Goal: Task Accomplishment & Management: Use online tool/utility

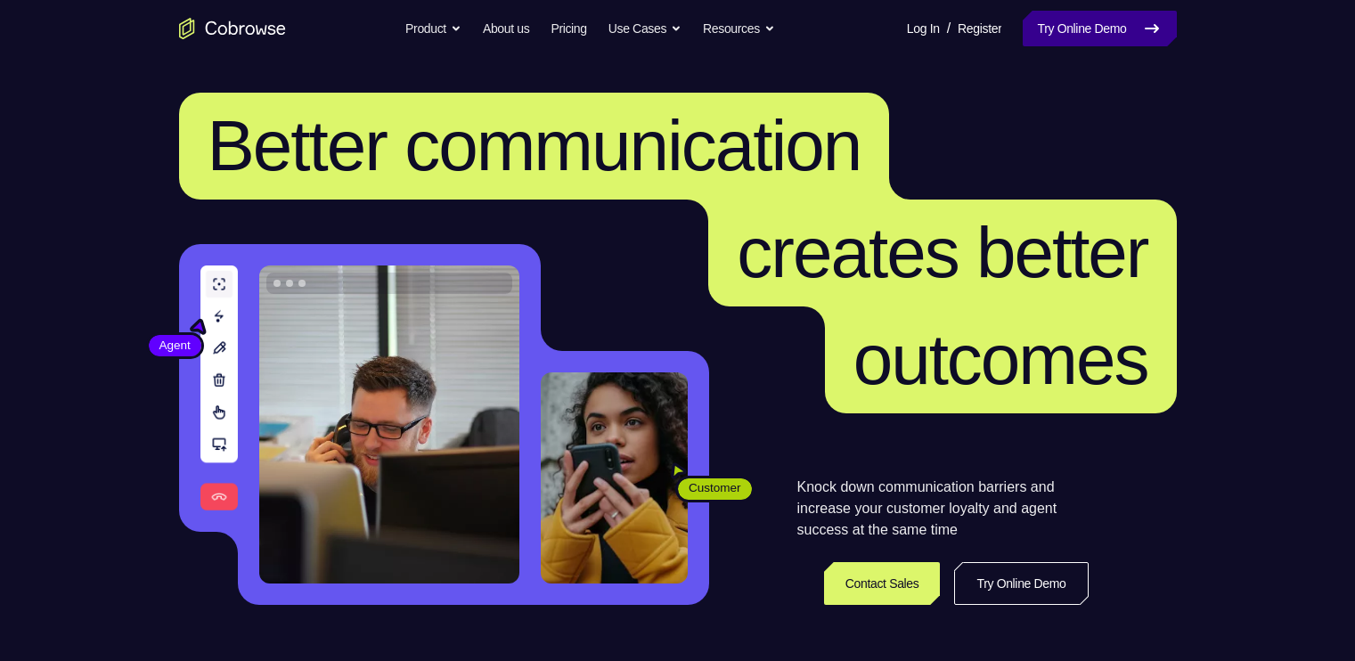
click at [1068, 35] on link "Try Online Demo" at bounding box center [1099, 29] width 153 height 36
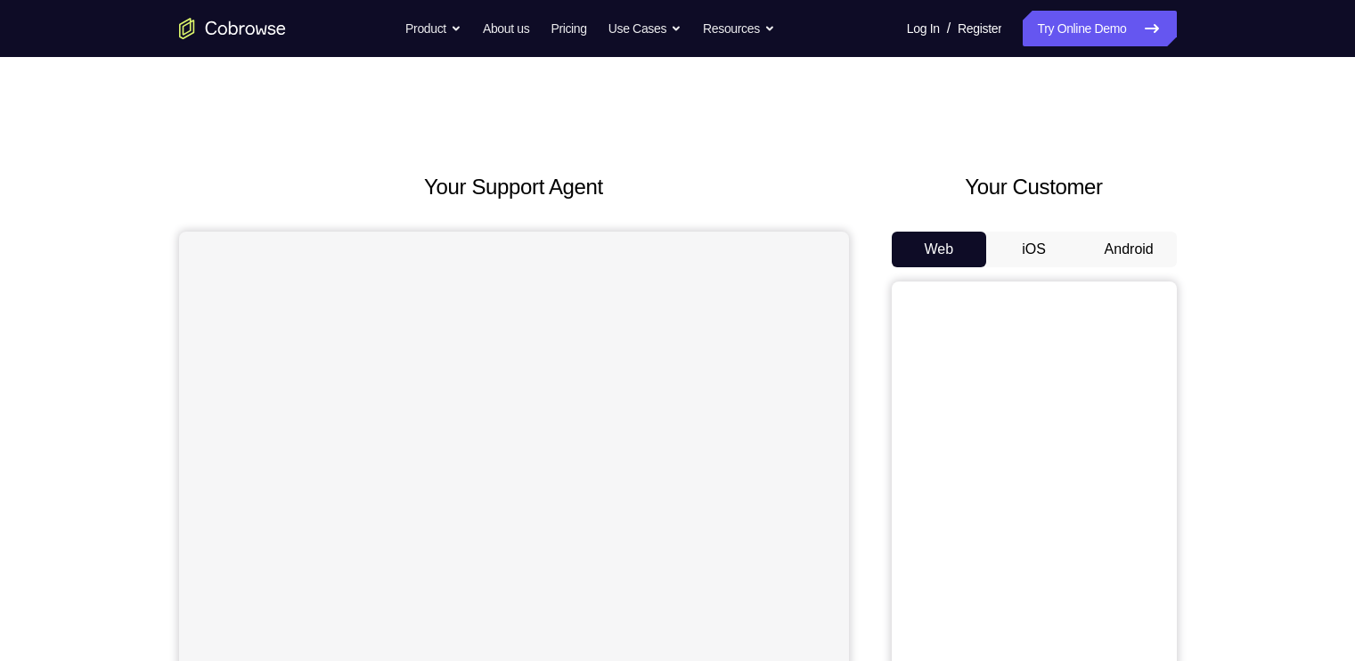
click at [1091, 250] on button "Android" at bounding box center [1129, 250] width 95 height 36
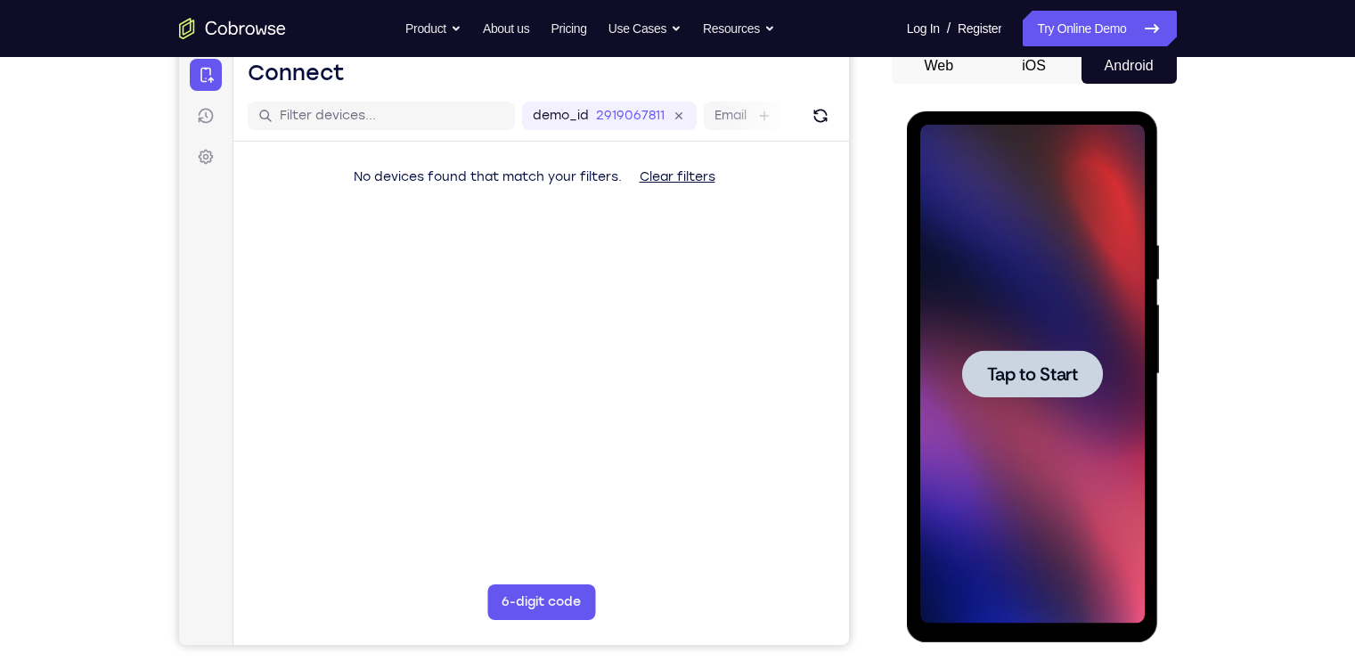
click at [1038, 383] on span "Tap to Start" at bounding box center [1032, 374] width 91 height 18
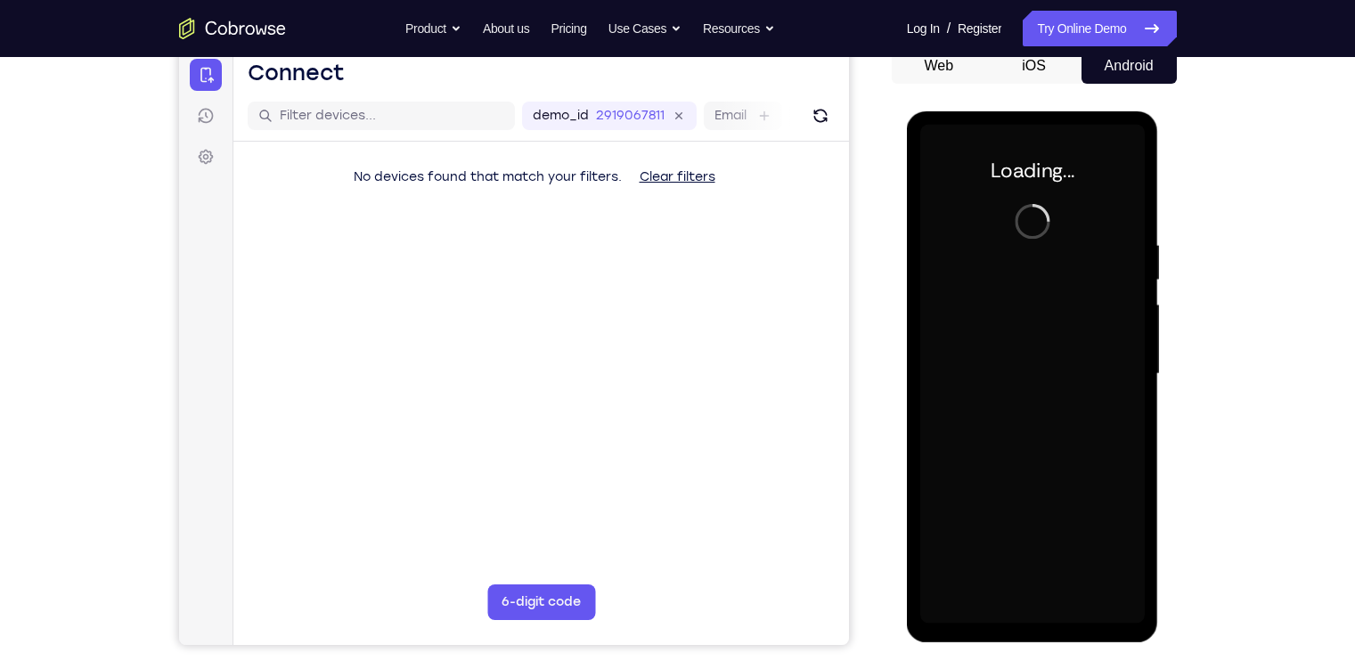
click at [1038, 384] on div at bounding box center [1033, 374] width 225 height 499
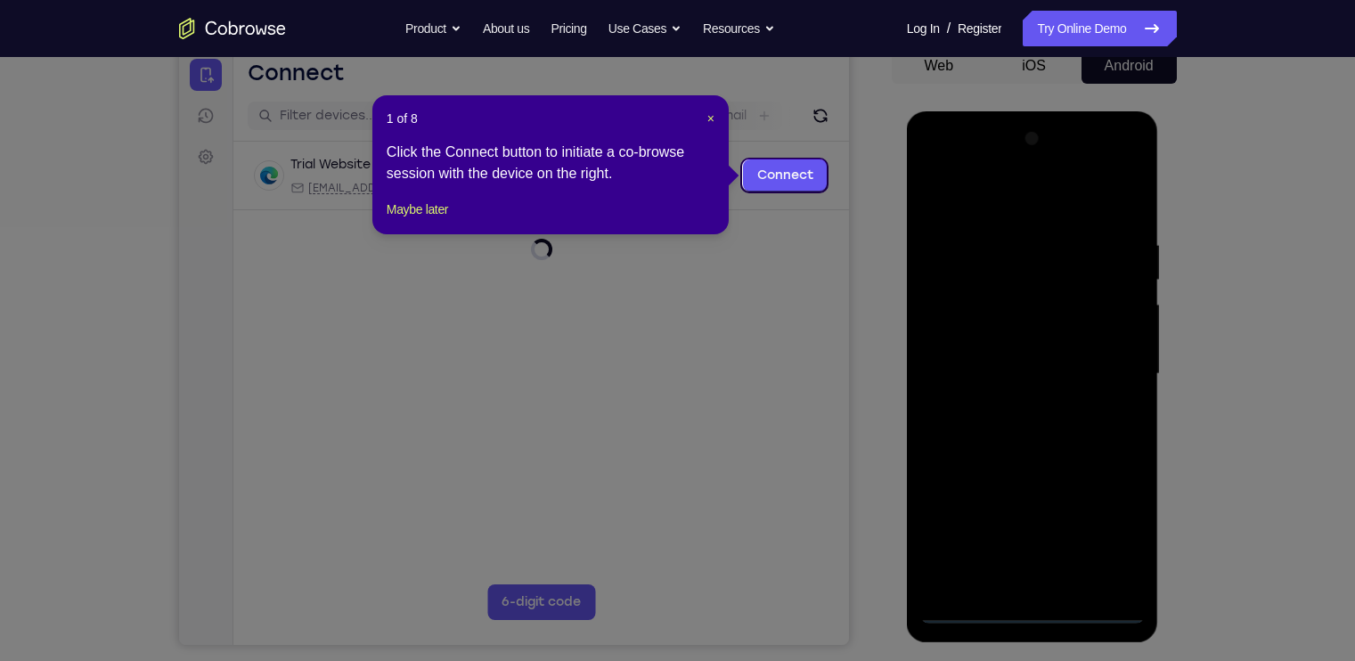
click at [715, 119] on div "1 of 8 × Click the Connect button to initiate a co-browse session with the devi…" at bounding box center [551, 164] width 356 height 139
click at [710, 119] on span "×" at bounding box center [711, 118] width 7 height 14
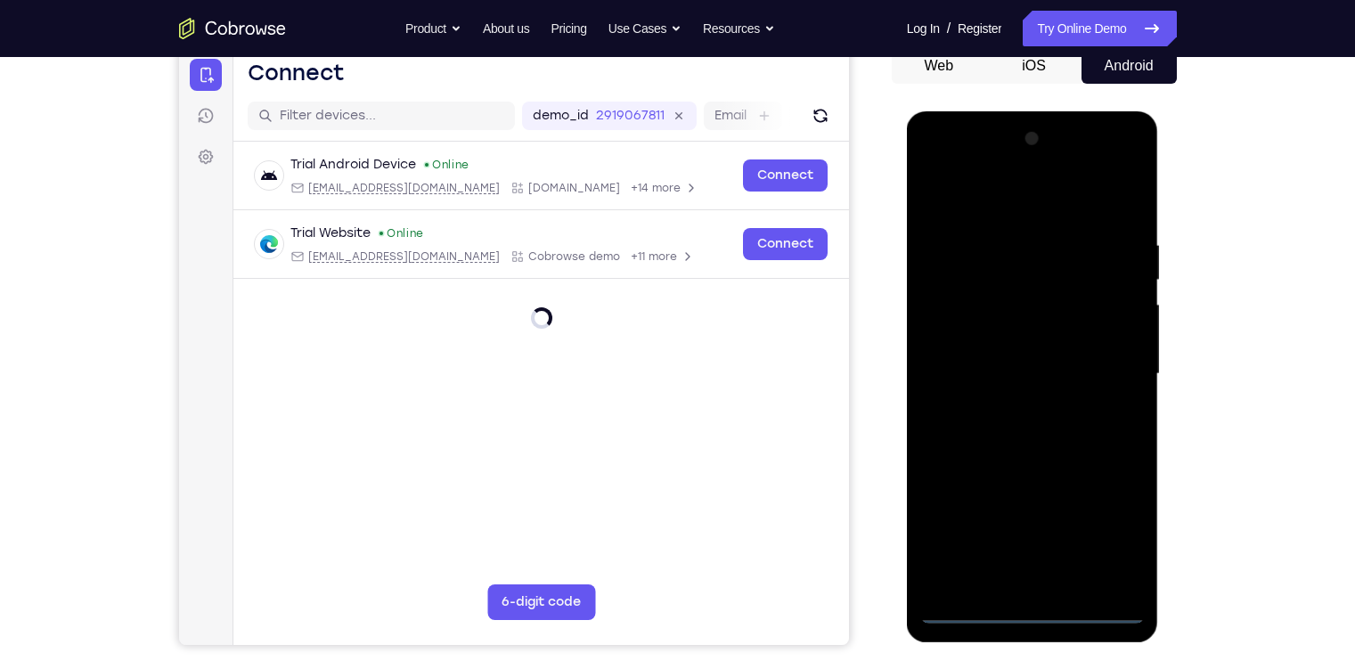
click at [1028, 610] on div at bounding box center [1033, 374] width 225 height 499
click at [1118, 538] on div at bounding box center [1033, 374] width 225 height 499
click at [965, 166] on div at bounding box center [1033, 374] width 225 height 499
click at [1103, 356] on div at bounding box center [1033, 374] width 225 height 499
click at [995, 534] on div at bounding box center [1033, 374] width 225 height 499
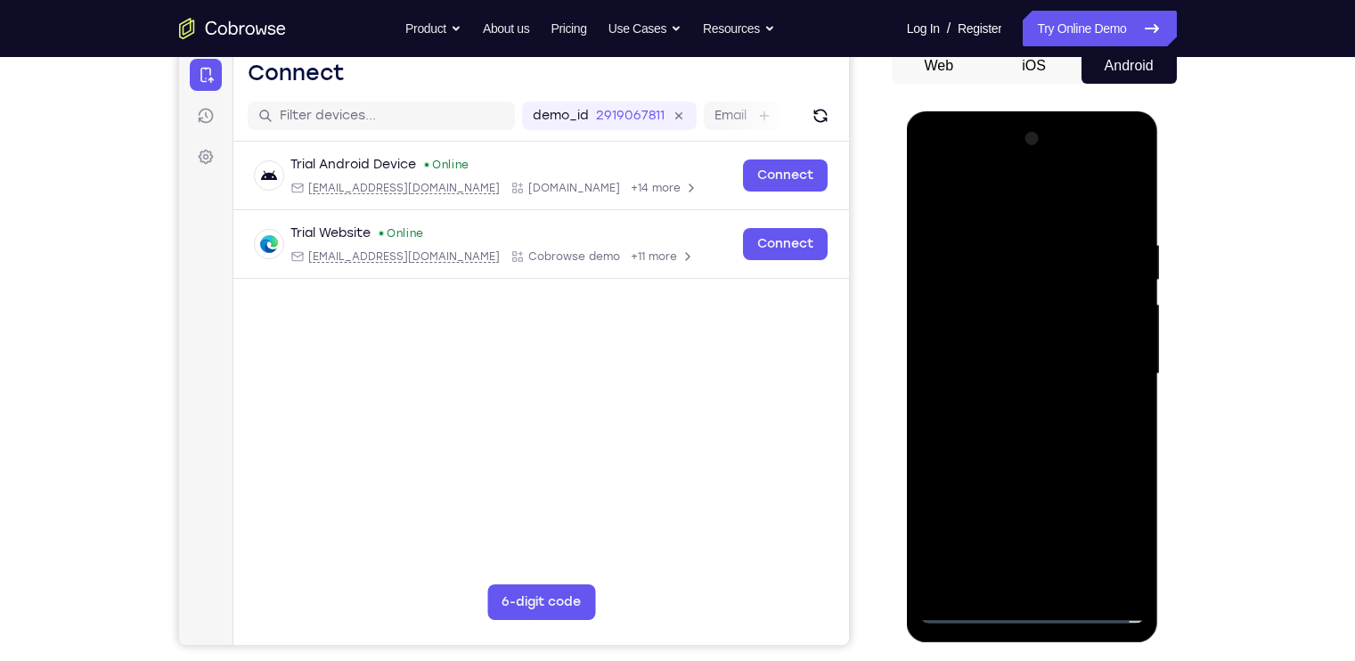
click at [1018, 403] on div at bounding box center [1033, 374] width 225 height 499
click at [1011, 335] on div at bounding box center [1033, 374] width 225 height 499
click at [996, 364] on div at bounding box center [1033, 374] width 225 height 499
click at [1004, 405] on div at bounding box center [1033, 374] width 225 height 499
click at [1028, 410] on div at bounding box center [1033, 374] width 225 height 499
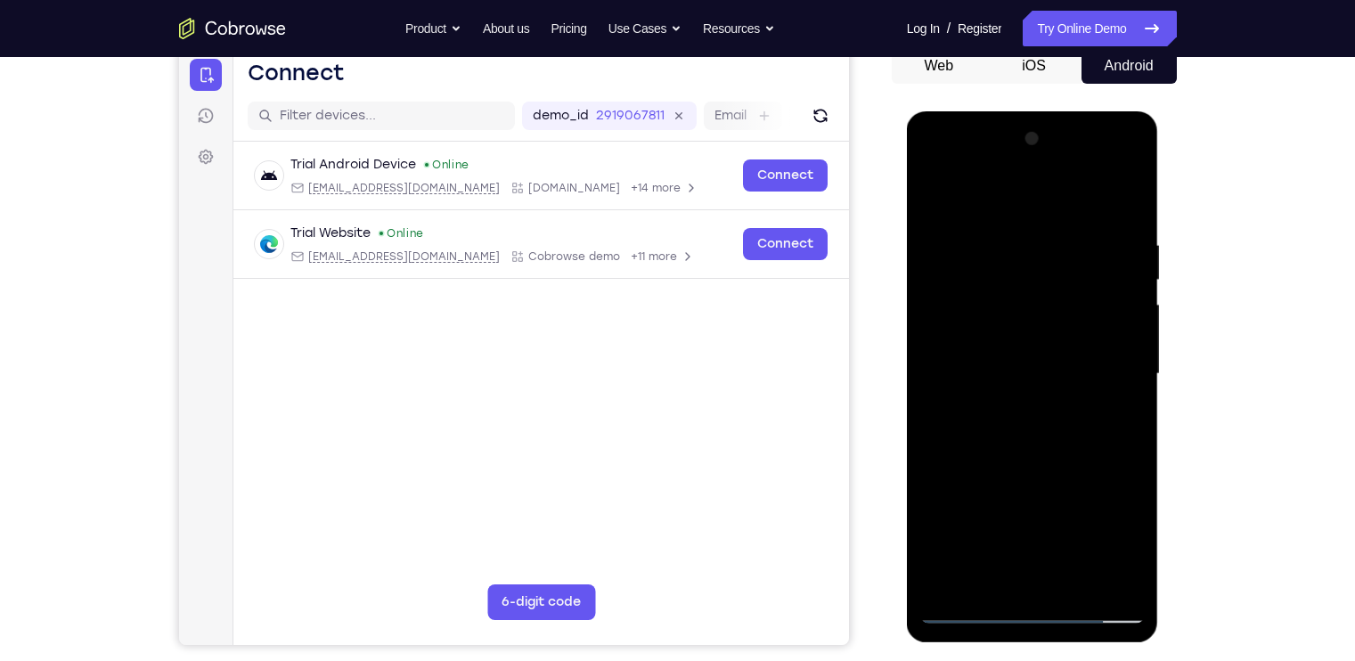
click at [1028, 410] on div at bounding box center [1033, 374] width 225 height 499
drag, startPoint x: 945, startPoint y: 209, endPoint x: 1022, endPoint y: 514, distance: 315.3
click at [1022, 514] on div at bounding box center [1033, 374] width 225 height 499
drag, startPoint x: 1053, startPoint y: 226, endPoint x: 1102, endPoint y: 494, distance: 271.8
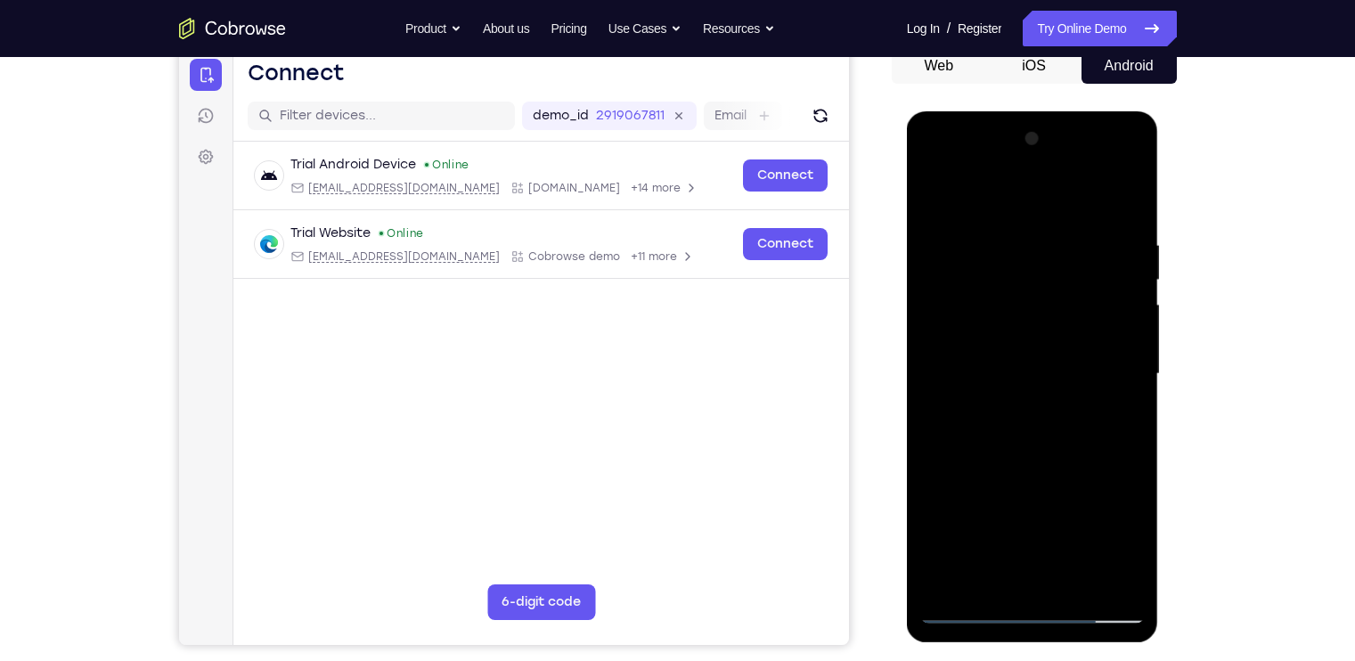
click at [1102, 494] on div at bounding box center [1033, 374] width 225 height 499
drag, startPoint x: 1034, startPoint y: 192, endPoint x: 1093, endPoint y: 647, distance: 458.3
click at [1093, 646] on html "Online web based iOS Simulators and Android Emulators. Run iPhone, iPad, Mobile…" at bounding box center [1034, 378] width 254 height 535
click at [1013, 565] on div at bounding box center [1033, 374] width 225 height 499
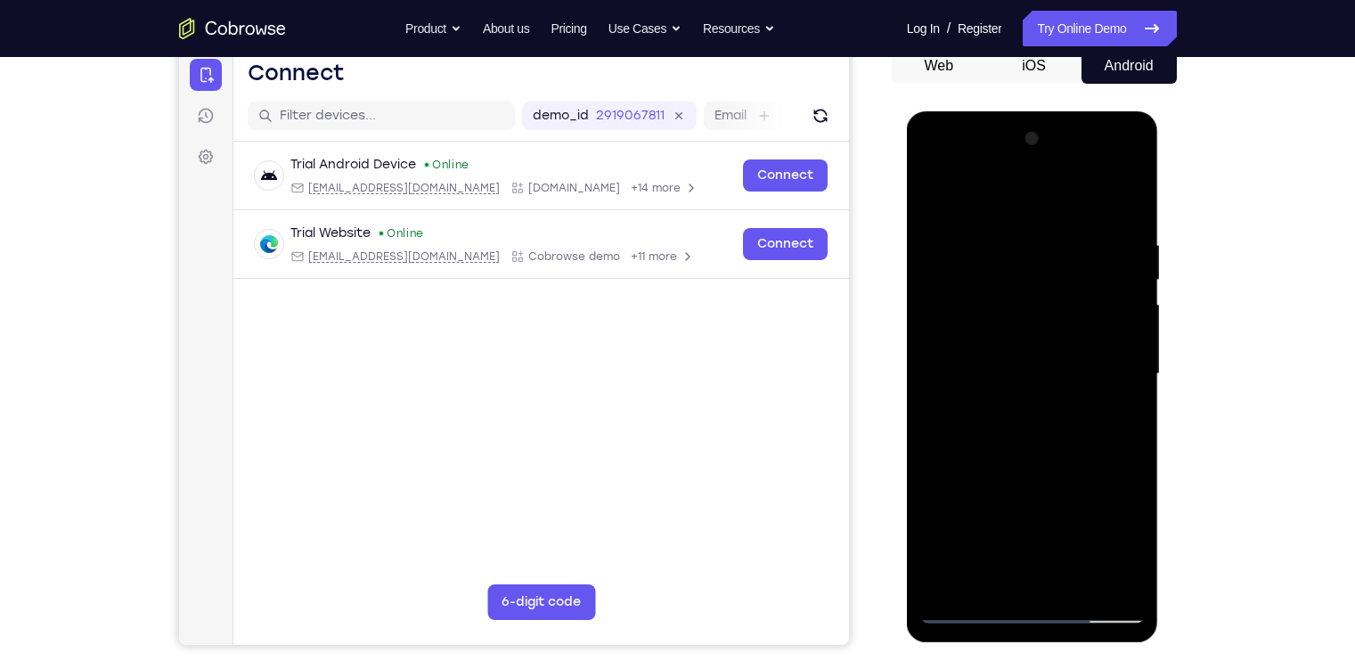
click at [1013, 565] on div at bounding box center [1033, 374] width 225 height 499
click at [970, 619] on div at bounding box center [1033, 374] width 225 height 499
click at [1007, 412] on div at bounding box center [1033, 374] width 225 height 499
click at [1015, 340] on div at bounding box center [1033, 374] width 225 height 499
click at [1003, 367] on div at bounding box center [1033, 374] width 225 height 499
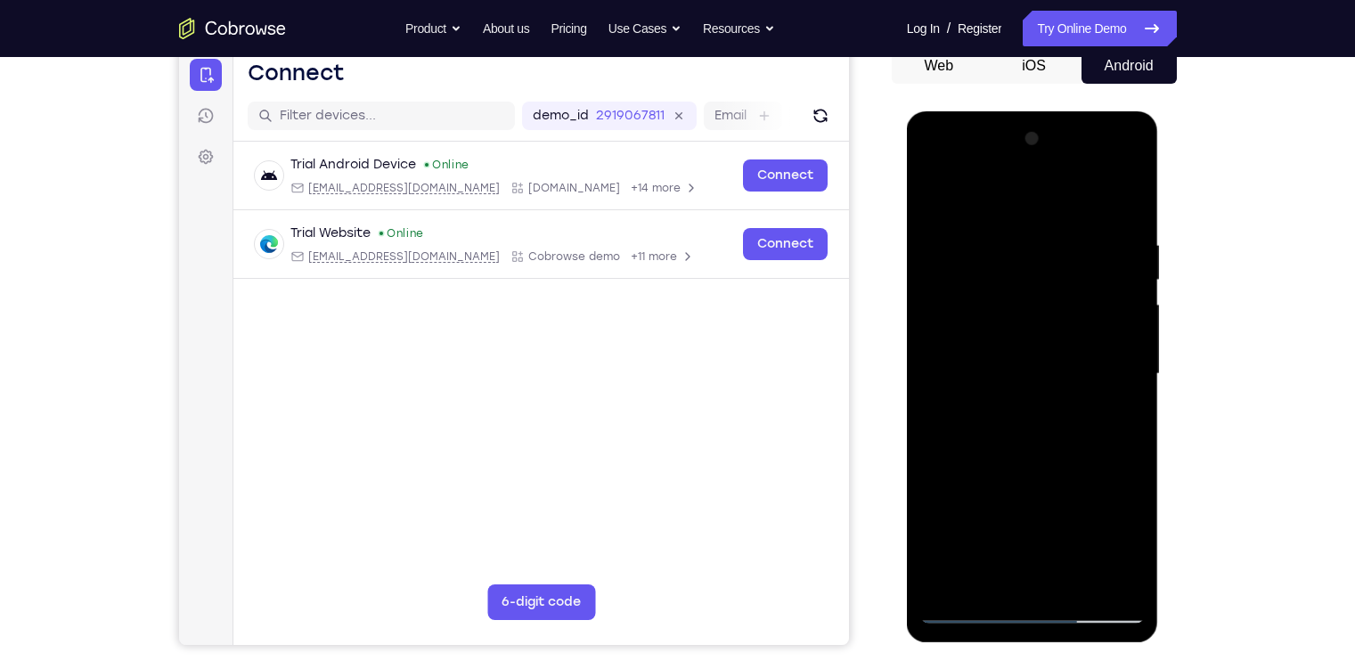
click at [990, 407] on div at bounding box center [1033, 374] width 225 height 499
click at [1033, 332] on div at bounding box center [1033, 374] width 225 height 499
click at [1132, 191] on div at bounding box center [1033, 374] width 225 height 499
click at [937, 194] on div at bounding box center [1033, 374] width 225 height 499
click at [1073, 581] on div at bounding box center [1033, 374] width 225 height 499
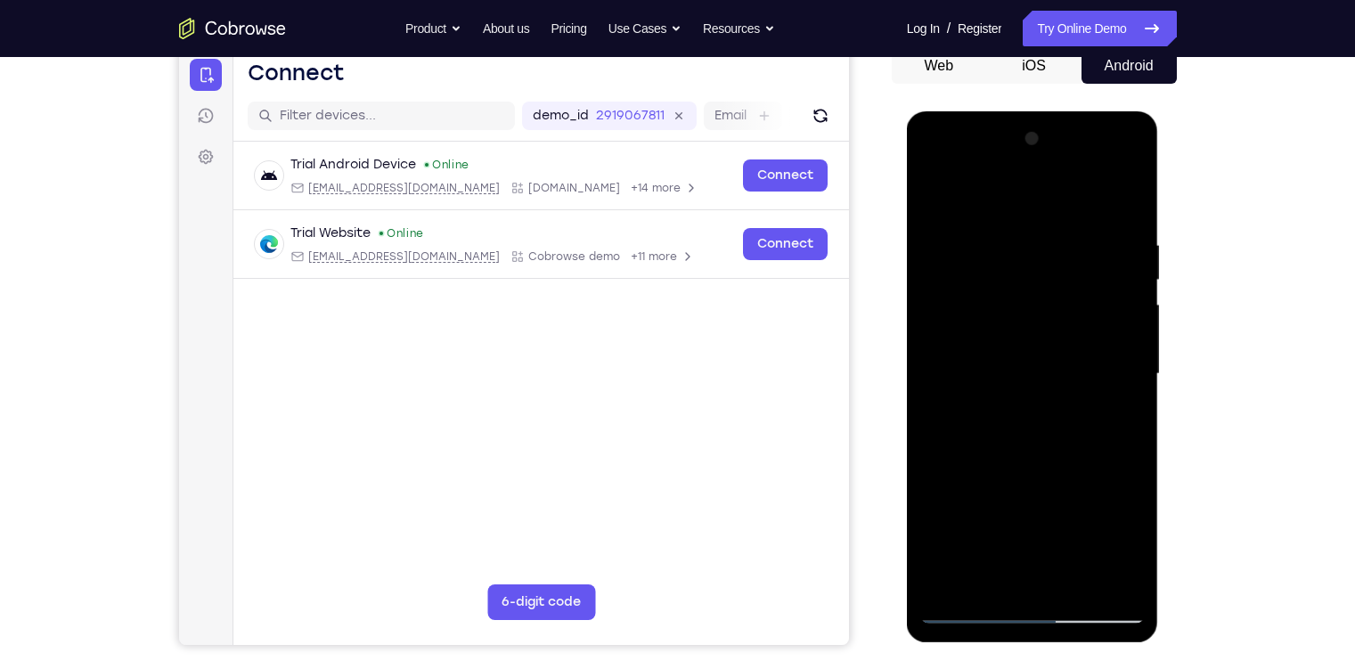
click at [1034, 469] on div at bounding box center [1033, 374] width 225 height 499
click at [1028, 363] on div at bounding box center [1033, 374] width 225 height 499
click at [938, 201] on div at bounding box center [1033, 374] width 225 height 499
click at [989, 369] on div at bounding box center [1033, 374] width 225 height 499
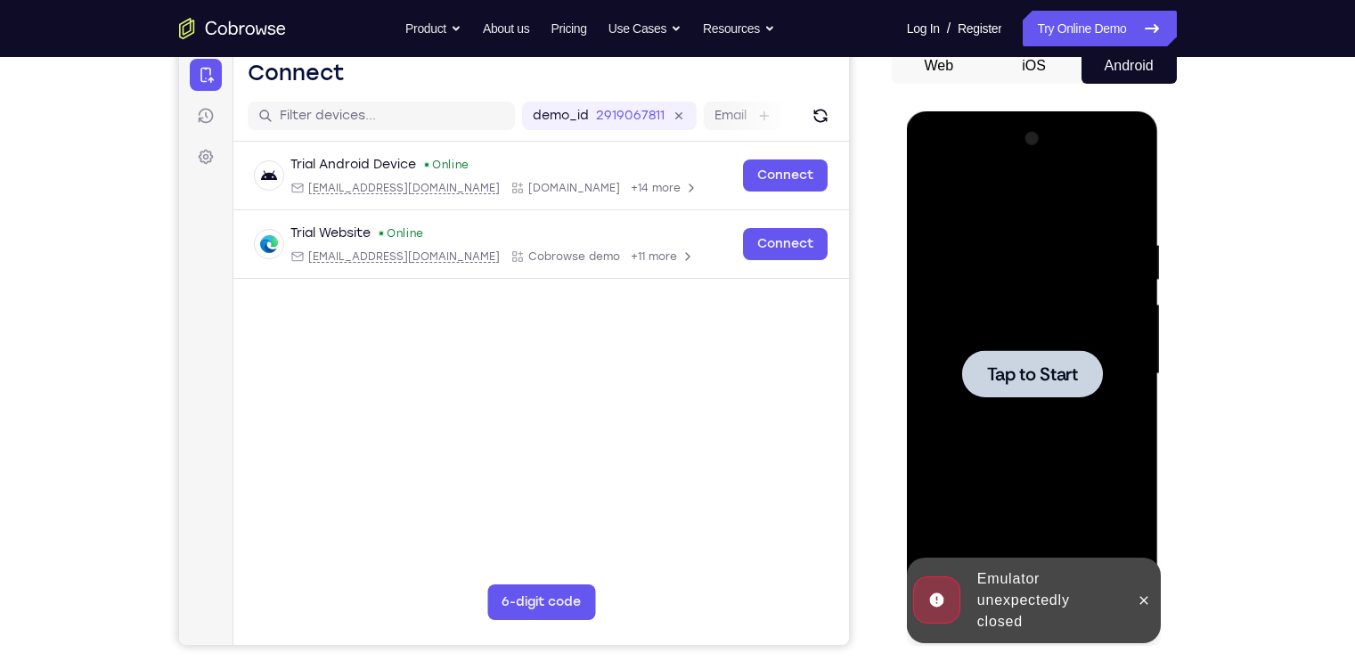
click at [978, 406] on div at bounding box center [1033, 374] width 225 height 499
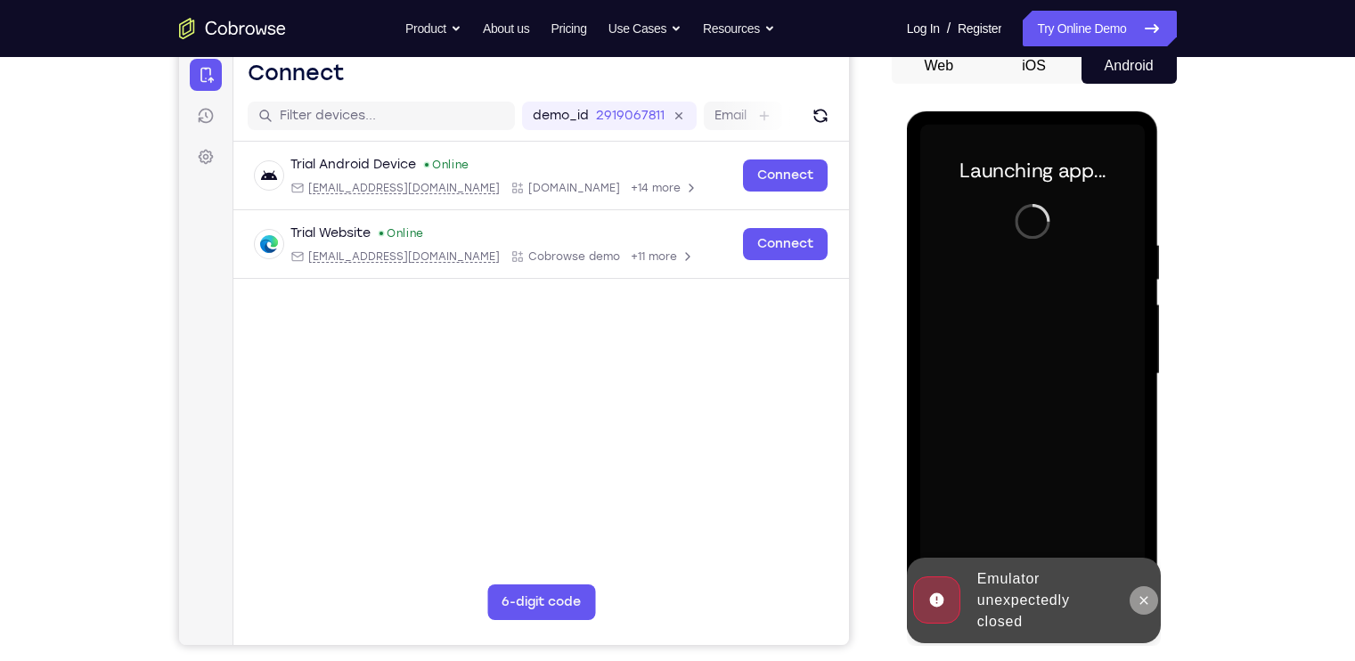
click at [1138, 586] on button at bounding box center [1144, 600] width 29 height 29
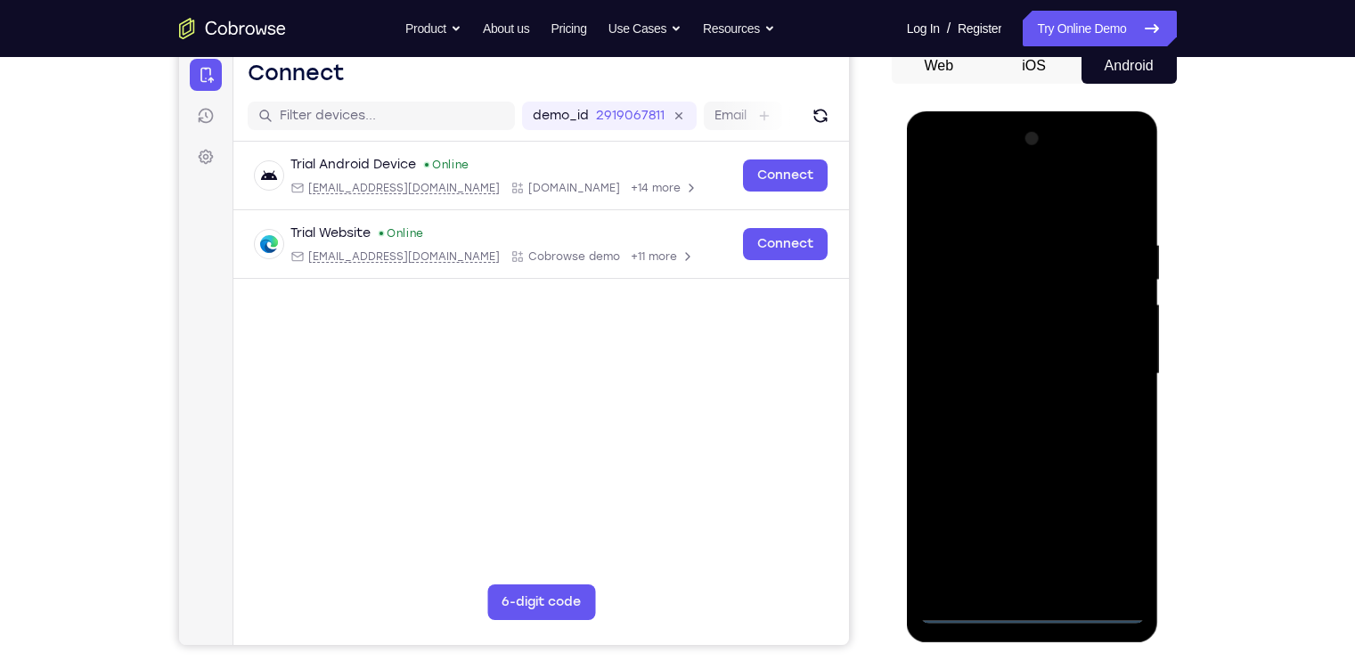
click at [1034, 618] on div at bounding box center [1033, 374] width 225 height 499
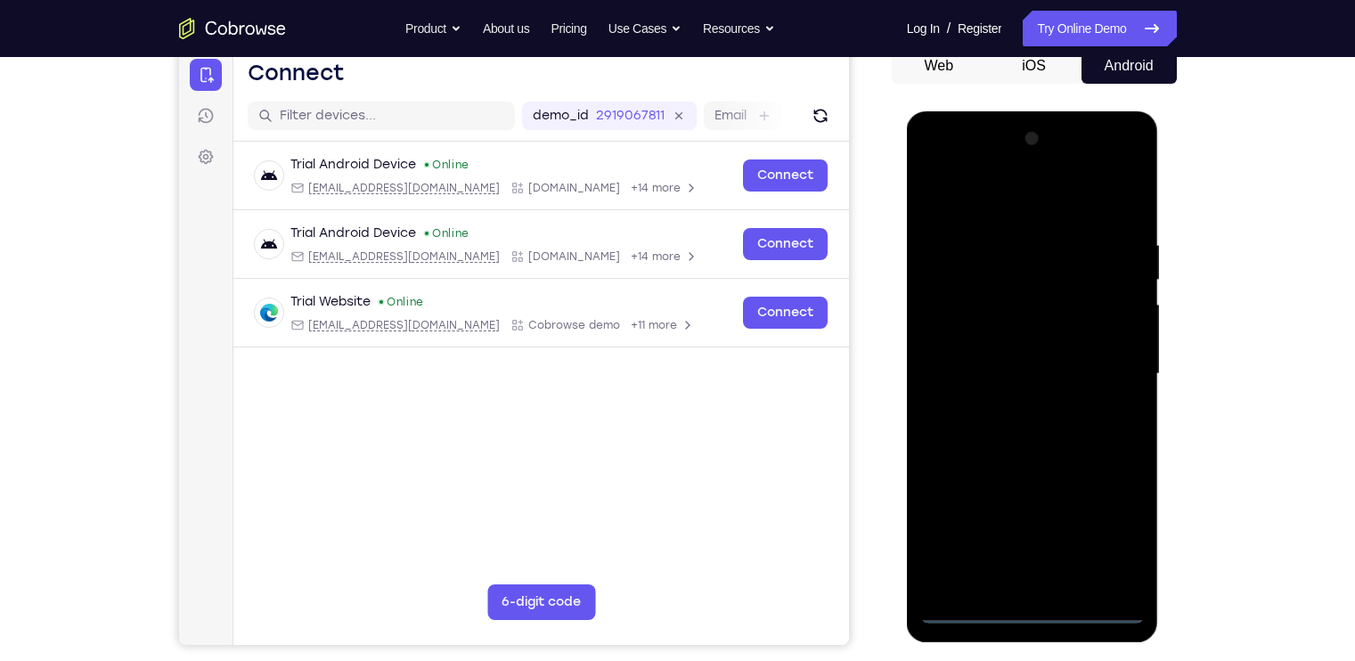
click at [1109, 529] on div at bounding box center [1033, 374] width 225 height 499
click at [984, 186] on div at bounding box center [1033, 374] width 225 height 499
click at [1108, 368] on div at bounding box center [1033, 374] width 225 height 499
click at [1013, 406] on div at bounding box center [1033, 374] width 225 height 499
click at [1019, 358] on div at bounding box center [1033, 374] width 225 height 499
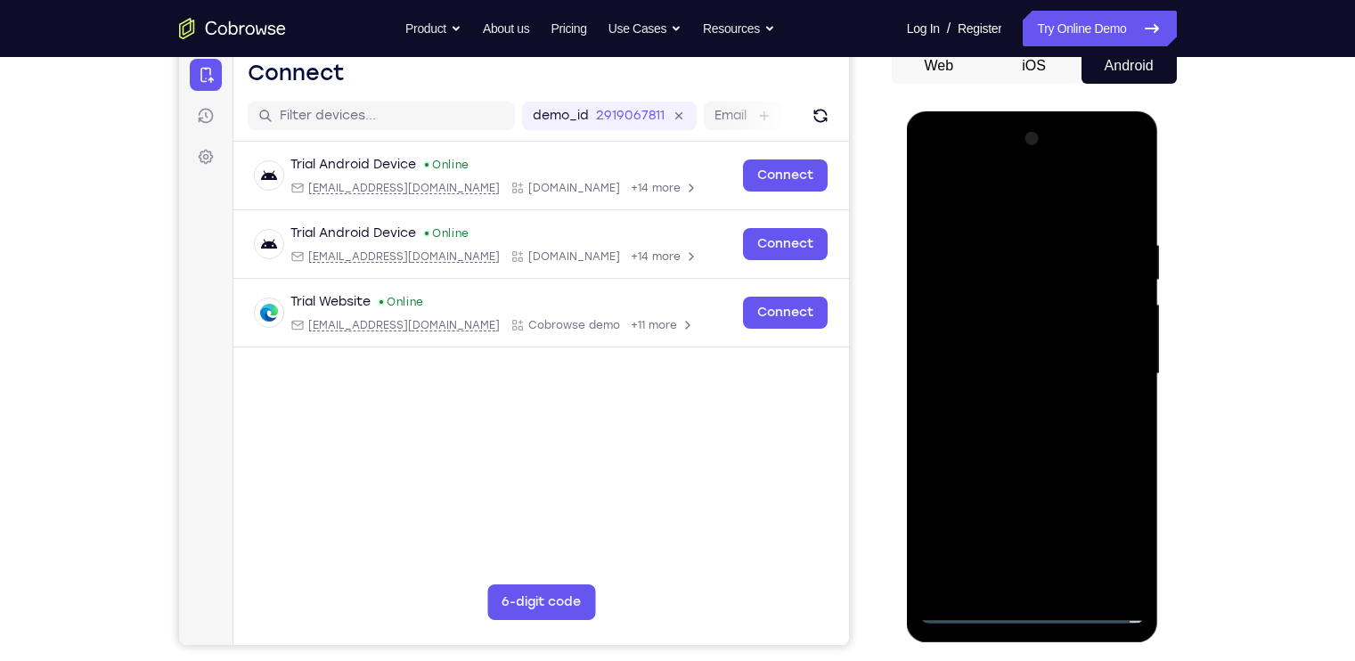
click at [1015, 336] on div at bounding box center [1033, 374] width 225 height 499
click at [1037, 375] on div at bounding box center [1033, 374] width 225 height 499
click at [1049, 427] on div at bounding box center [1033, 374] width 225 height 499
drag, startPoint x: 1019, startPoint y: 207, endPoint x: 1028, endPoint y: 154, distance: 53.5
click at [1028, 154] on div at bounding box center [1033, 374] width 225 height 499
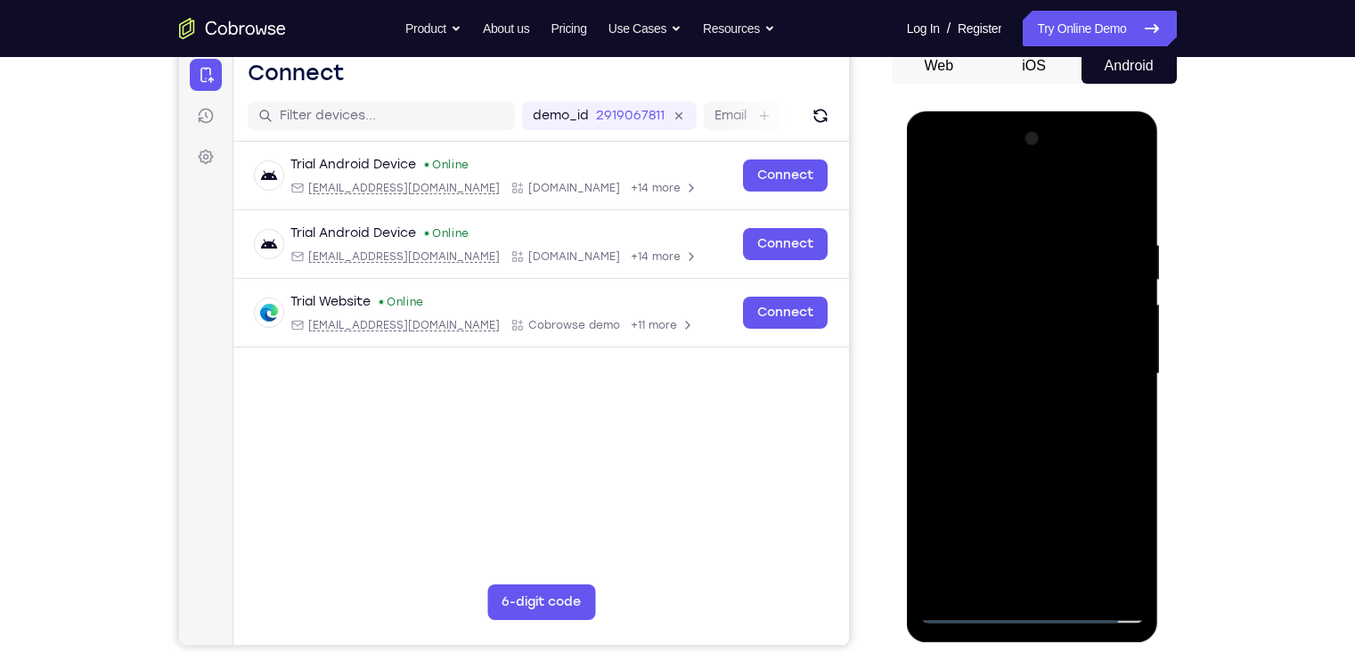
click at [1027, 436] on div at bounding box center [1033, 374] width 225 height 499
click at [1128, 222] on div at bounding box center [1033, 374] width 225 height 499
click at [1075, 587] on div at bounding box center [1033, 374] width 225 height 499
click at [1001, 471] on div at bounding box center [1033, 374] width 225 height 499
click at [1001, 359] on div at bounding box center [1033, 374] width 225 height 499
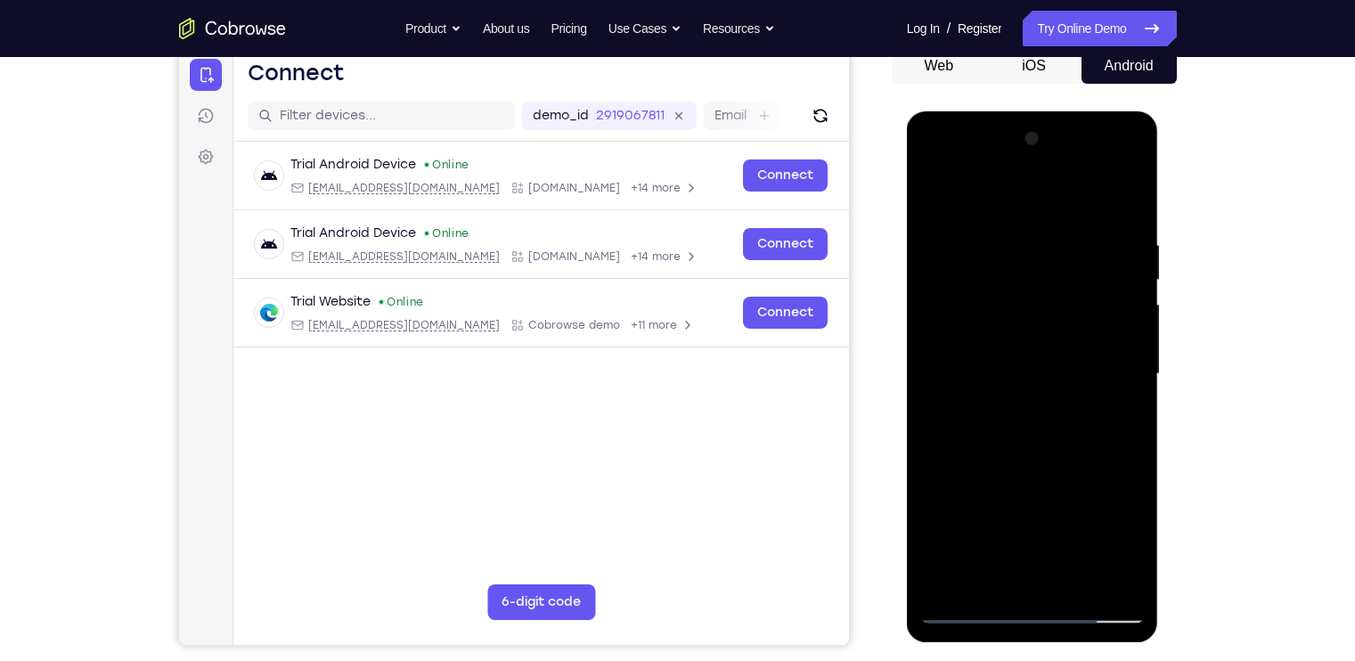
click at [936, 197] on div at bounding box center [1033, 374] width 225 height 499
click at [1010, 320] on div at bounding box center [1033, 374] width 225 height 499
click at [936, 192] on div at bounding box center [1033, 374] width 225 height 499
click at [1126, 200] on div at bounding box center [1033, 374] width 225 height 499
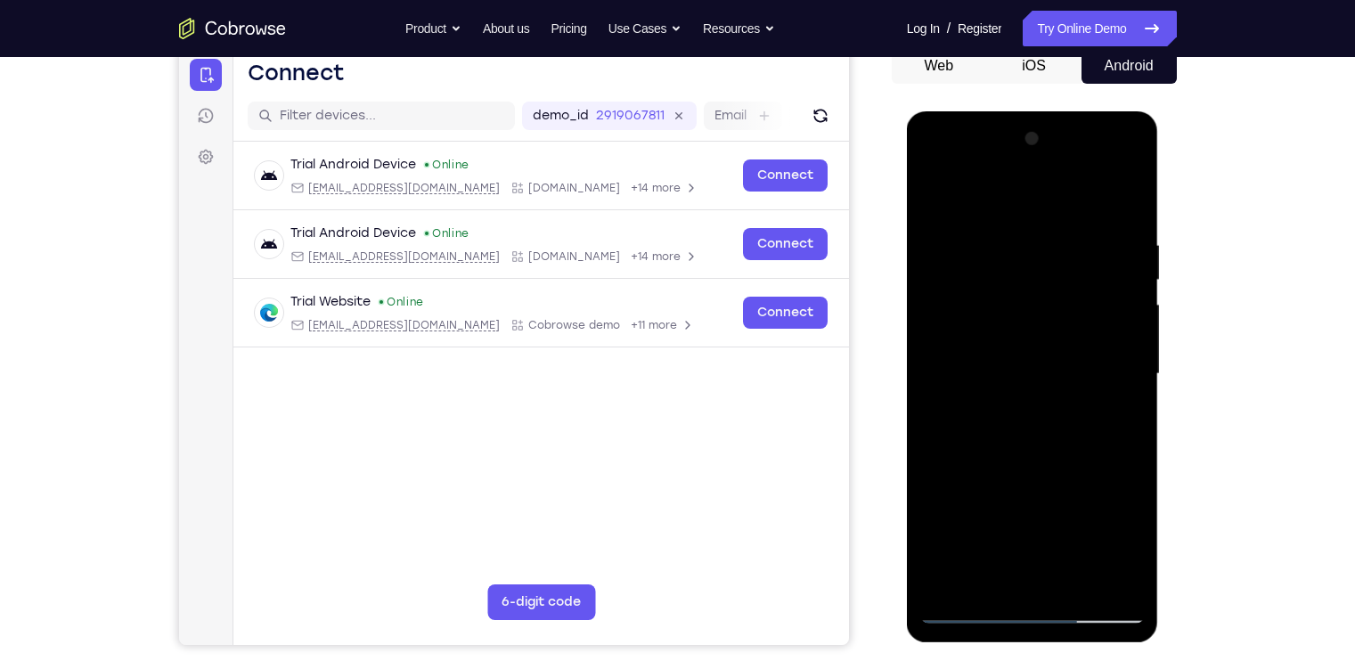
click at [962, 293] on div at bounding box center [1033, 374] width 225 height 499
click at [1019, 258] on div at bounding box center [1033, 374] width 225 height 499
click at [989, 578] on div at bounding box center [1033, 374] width 225 height 499
click at [938, 190] on div at bounding box center [1033, 374] width 225 height 499
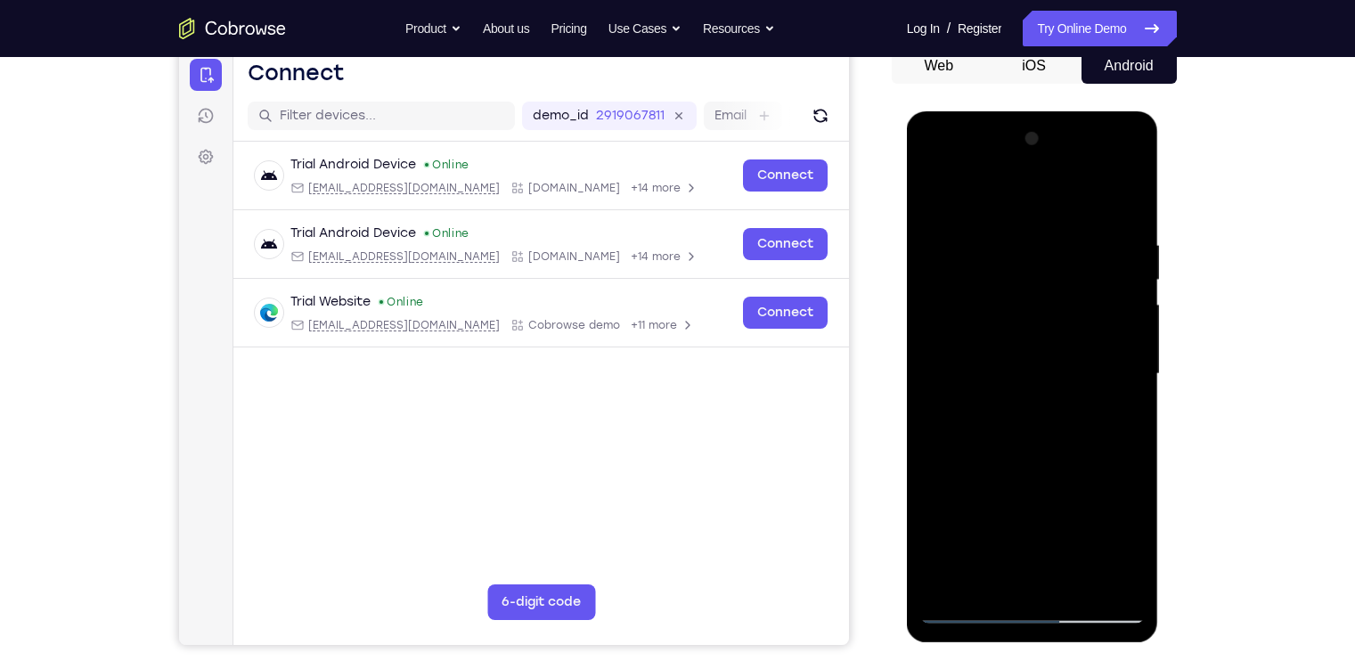
click at [1052, 233] on div at bounding box center [1033, 374] width 225 height 499
click at [1127, 344] on div at bounding box center [1033, 374] width 225 height 499
click at [1119, 352] on div at bounding box center [1033, 374] width 225 height 499
drag, startPoint x: 1119, startPoint y: 352, endPoint x: 922, endPoint y: 376, distance: 198.4
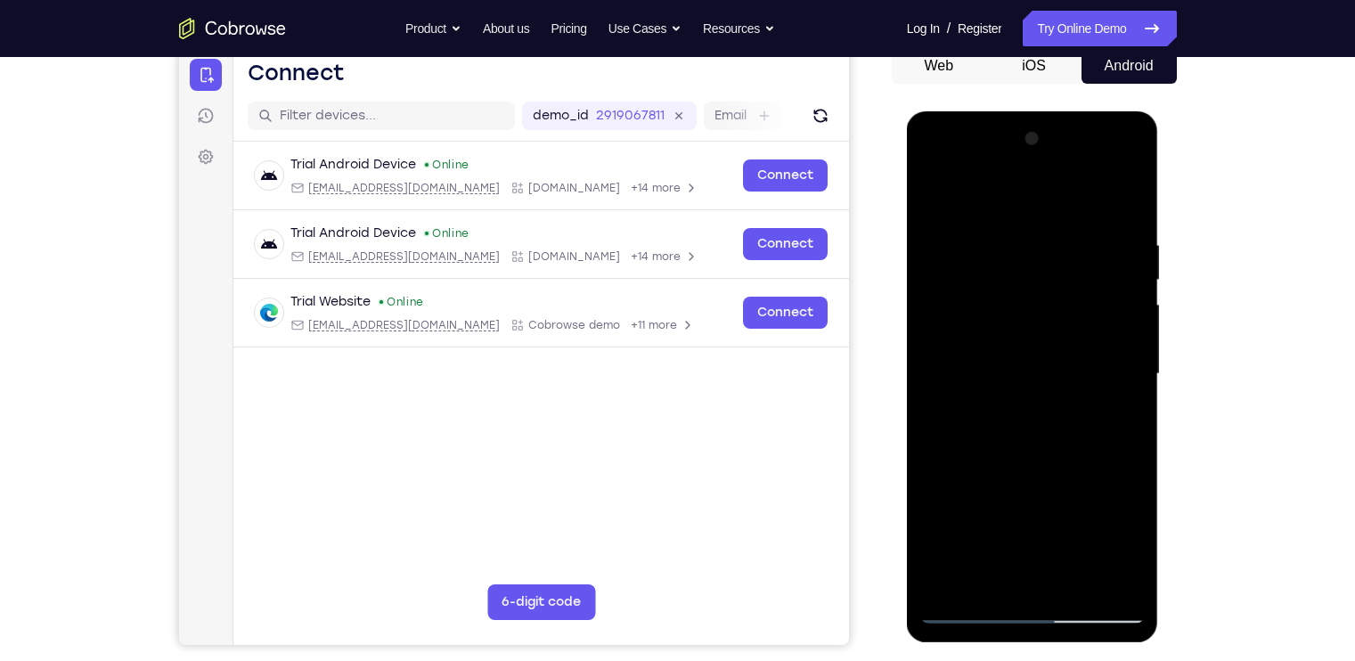
click at [922, 376] on div at bounding box center [1033, 374] width 225 height 499
click at [1116, 332] on div at bounding box center [1033, 374] width 225 height 499
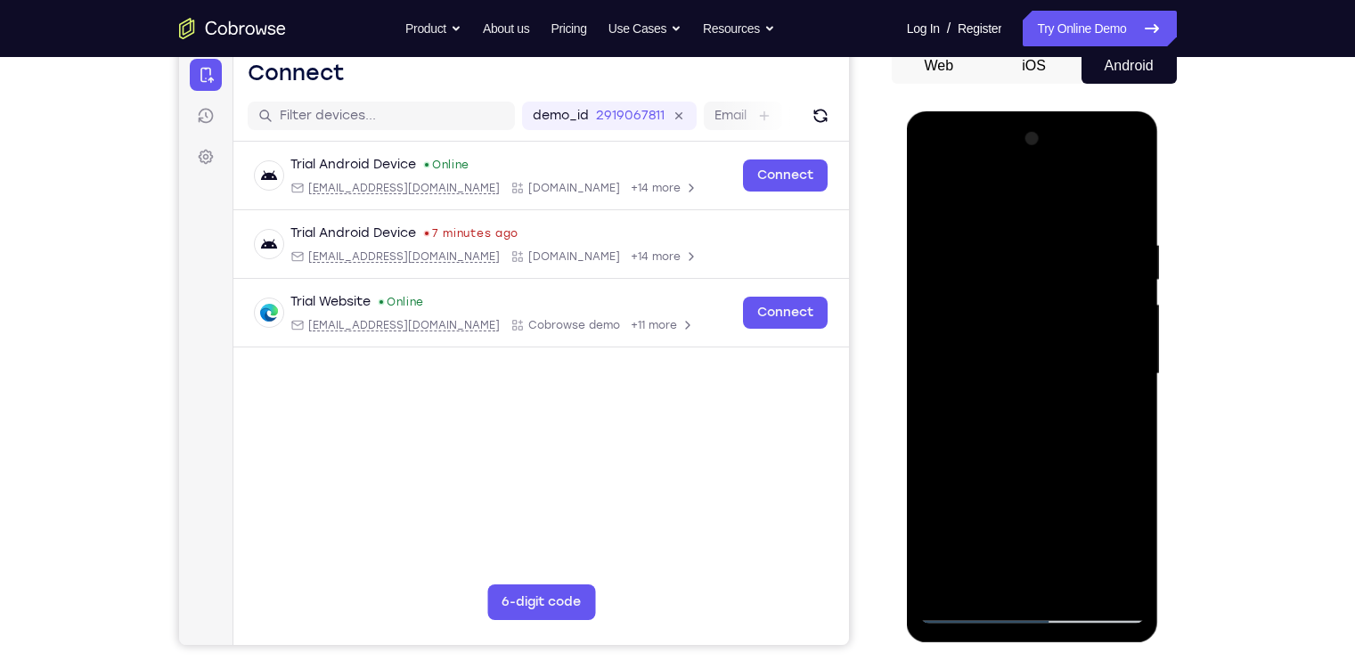
drag, startPoint x: 1116, startPoint y: 332, endPoint x: 913, endPoint y: 365, distance: 205.1
click at [913, 365] on div at bounding box center [1033, 376] width 252 height 531
click at [1123, 340] on div at bounding box center [1033, 374] width 225 height 499
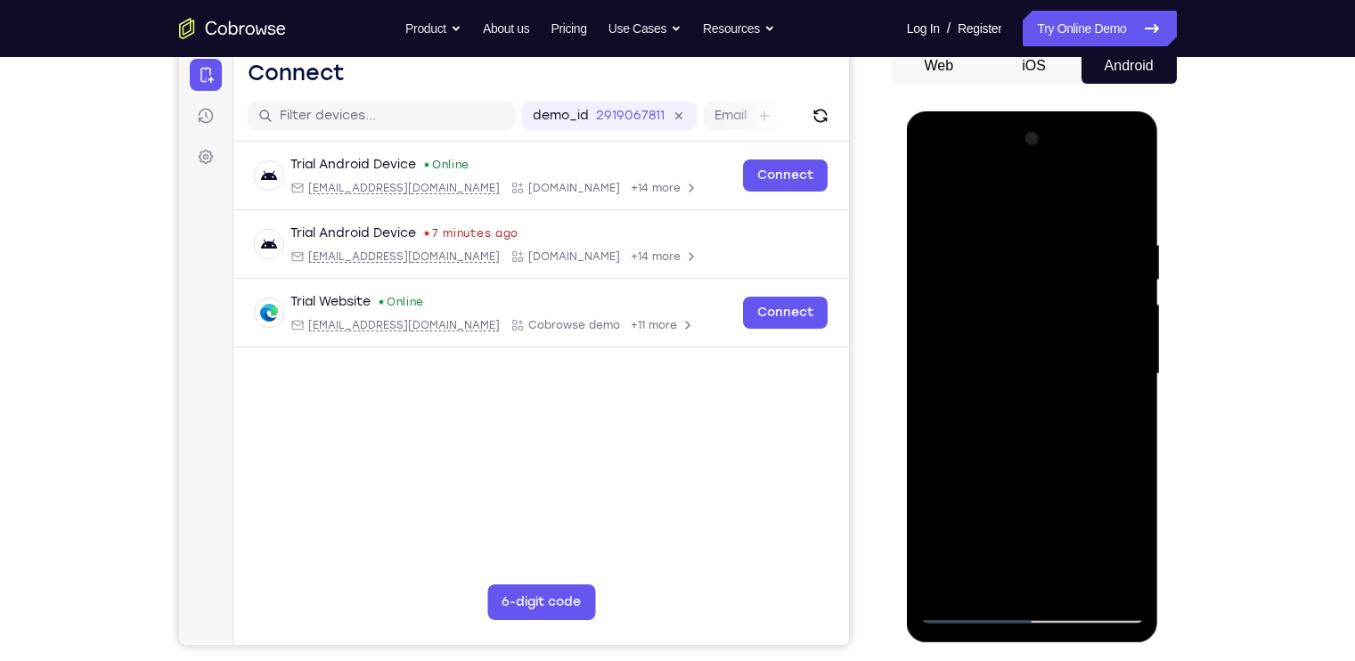
click at [1123, 205] on div at bounding box center [1033, 374] width 225 height 499
click at [1076, 580] on div at bounding box center [1033, 374] width 225 height 499
click at [1043, 328] on div at bounding box center [1033, 374] width 225 height 499
click at [936, 200] on div at bounding box center [1033, 374] width 225 height 499
click at [936, 198] on div at bounding box center [1033, 374] width 225 height 499
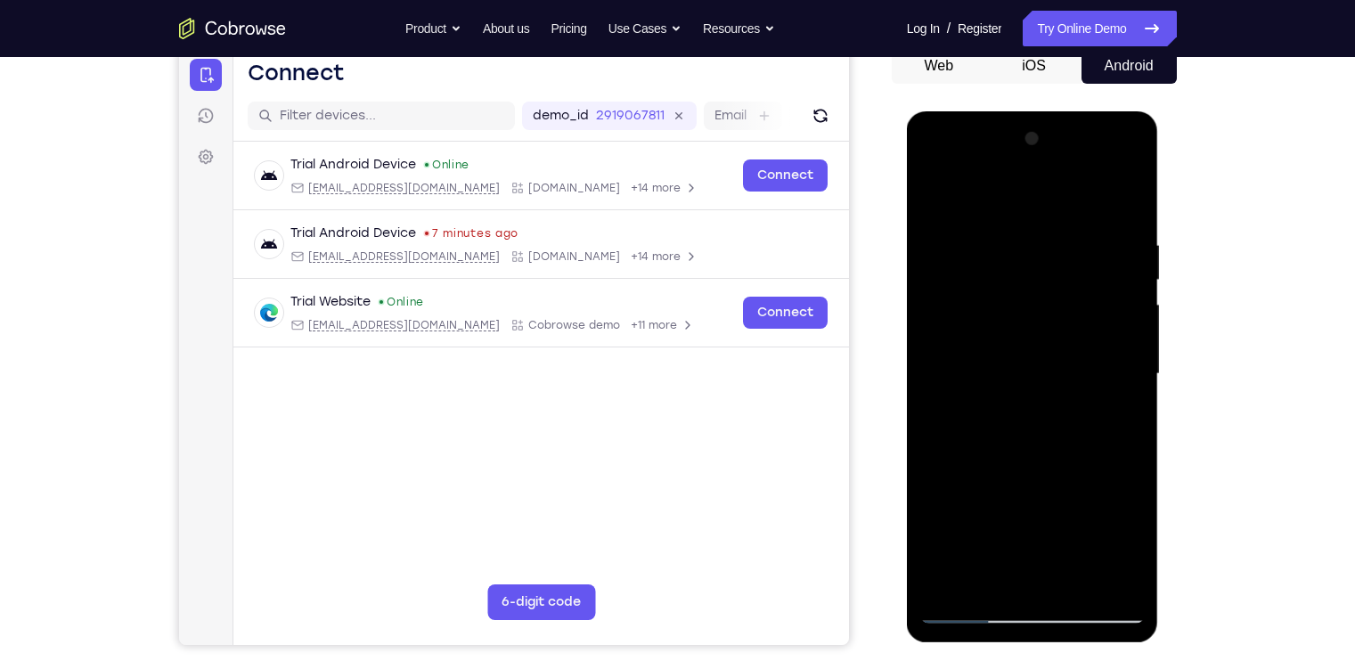
click at [1077, 582] on div at bounding box center [1033, 374] width 225 height 499
click at [1025, 337] on div at bounding box center [1033, 374] width 225 height 499
click at [940, 197] on div at bounding box center [1033, 374] width 225 height 499
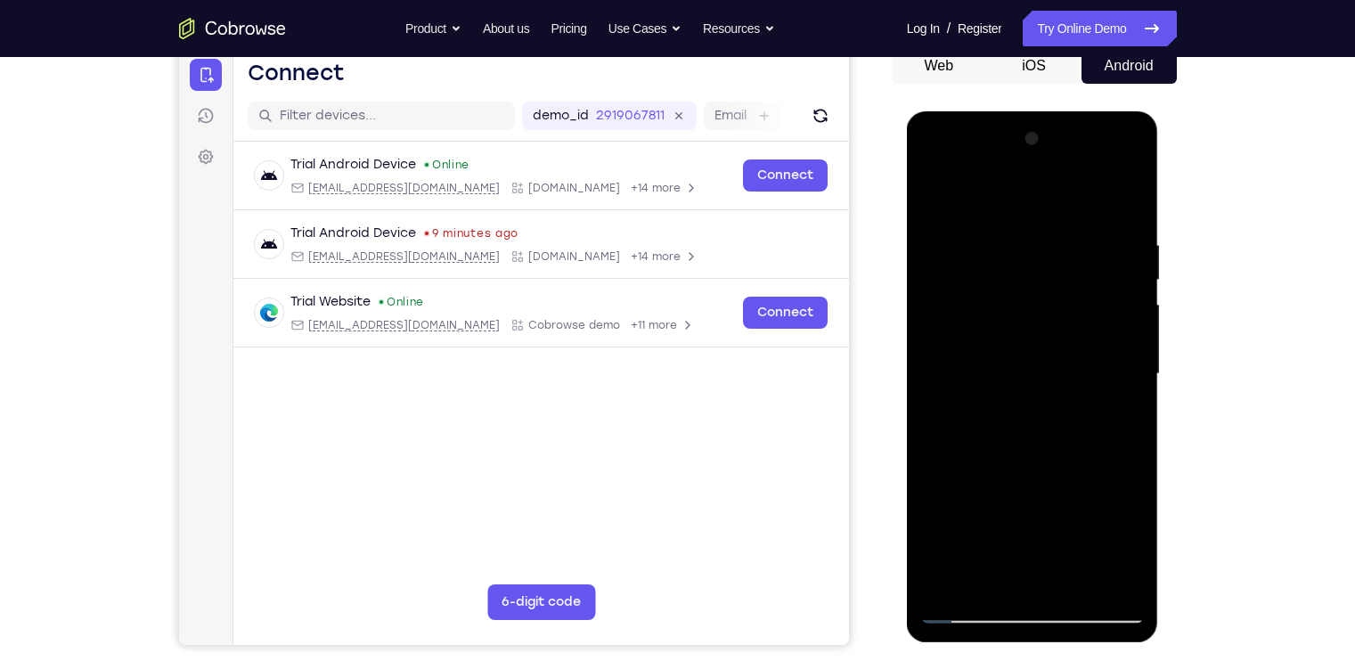
click at [1078, 584] on div at bounding box center [1033, 374] width 225 height 499
click at [941, 191] on div at bounding box center [1033, 374] width 225 height 499
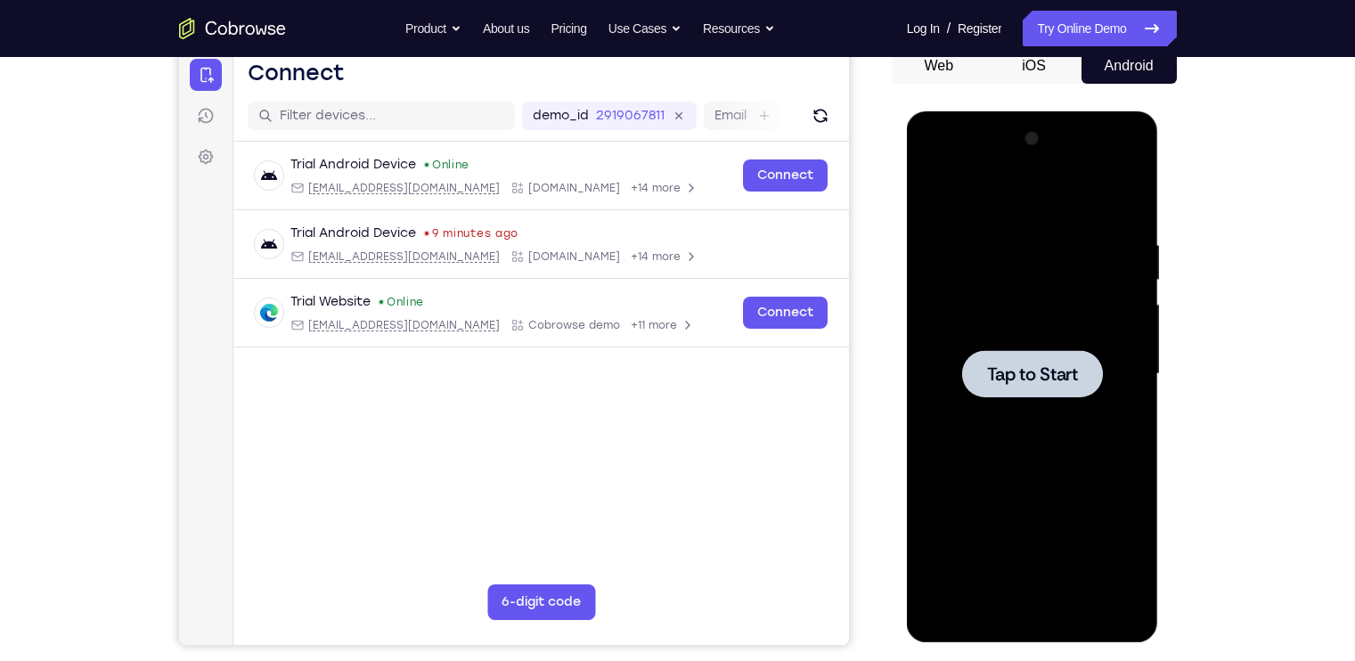
click at [963, 233] on div at bounding box center [1033, 374] width 225 height 499
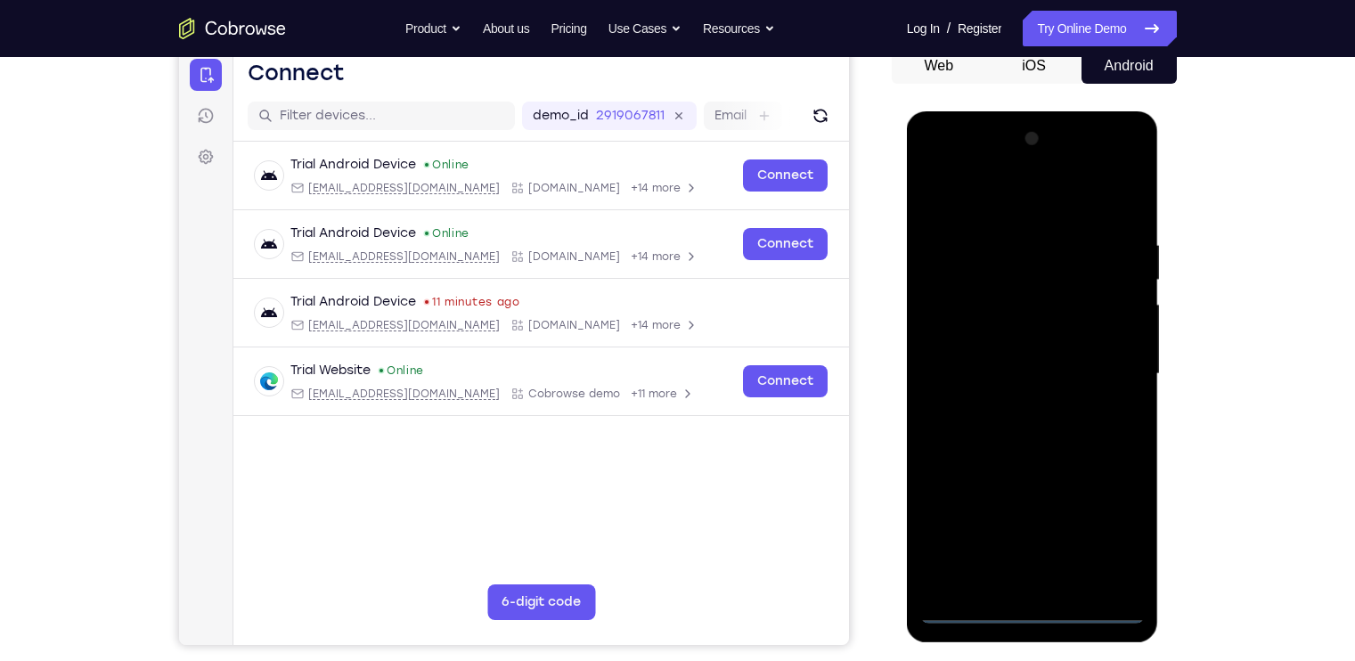
click at [1036, 608] on div at bounding box center [1033, 374] width 225 height 499
click at [1109, 531] on div at bounding box center [1033, 374] width 225 height 499
click at [966, 173] on div at bounding box center [1033, 374] width 225 height 499
click at [1110, 360] on div at bounding box center [1033, 374] width 225 height 499
click at [1046, 584] on div at bounding box center [1033, 374] width 225 height 499
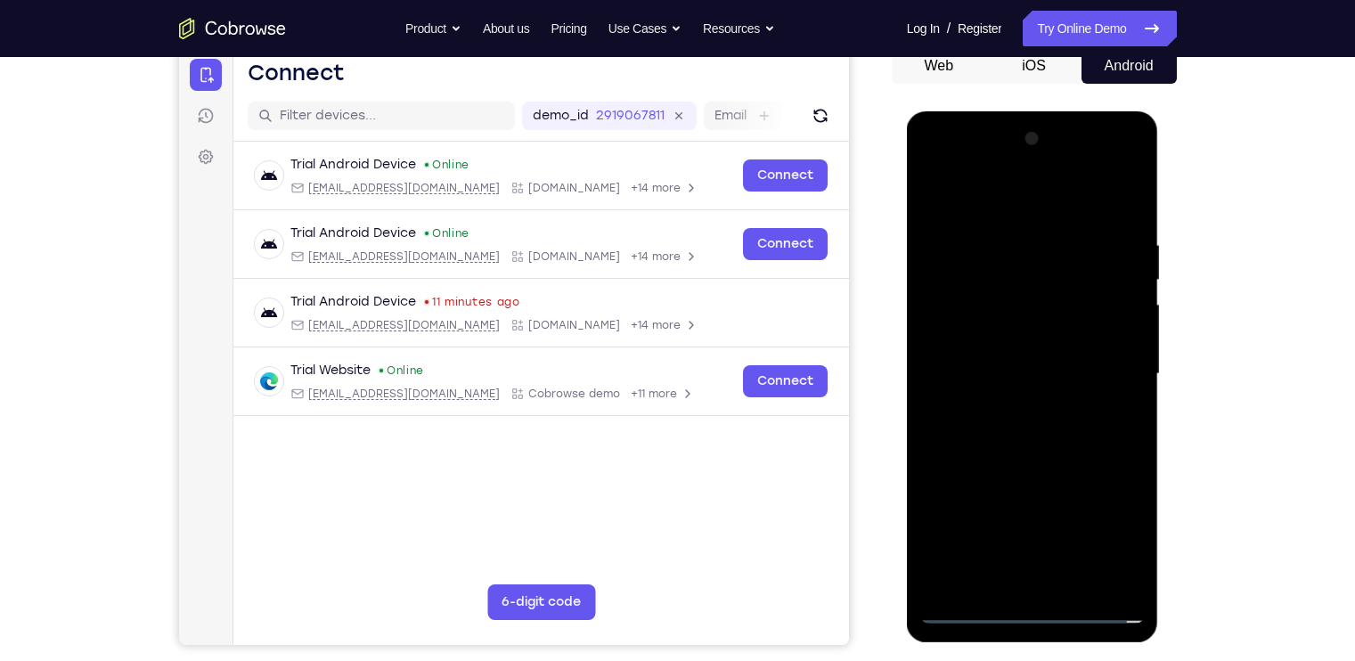
click at [1003, 363] on div at bounding box center [1033, 374] width 225 height 499
click at [995, 338] on div at bounding box center [1033, 374] width 225 height 499
click at [1001, 369] on div at bounding box center [1033, 374] width 225 height 499
click at [995, 440] on div at bounding box center [1033, 374] width 225 height 499
click at [1044, 443] on div at bounding box center [1033, 374] width 225 height 499
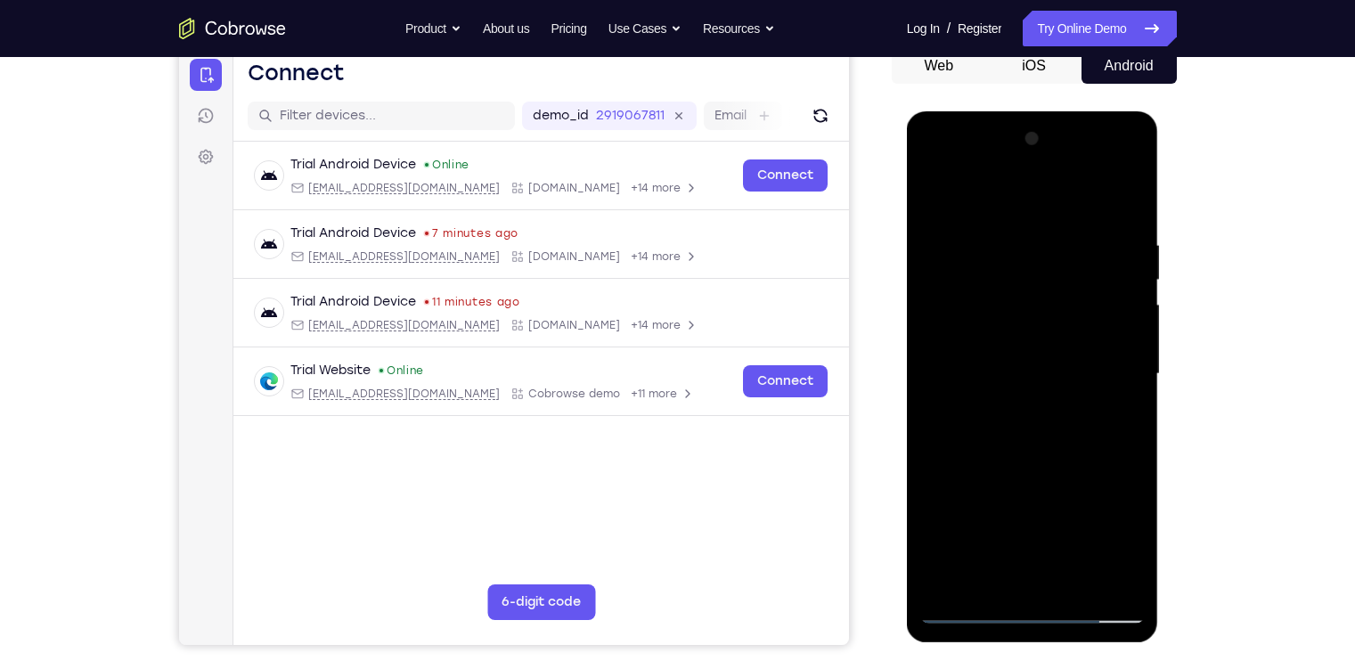
click at [1073, 587] on div at bounding box center [1033, 374] width 225 height 499
click at [1070, 467] on div at bounding box center [1033, 374] width 225 height 499
click at [1051, 332] on div at bounding box center [1033, 374] width 225 height 499
click at [938, 206] on div at bounding box center [1033, 374] width 225 height 499
click at [940, 198] on div at bounding box center [1033, 374] width 225 height 499
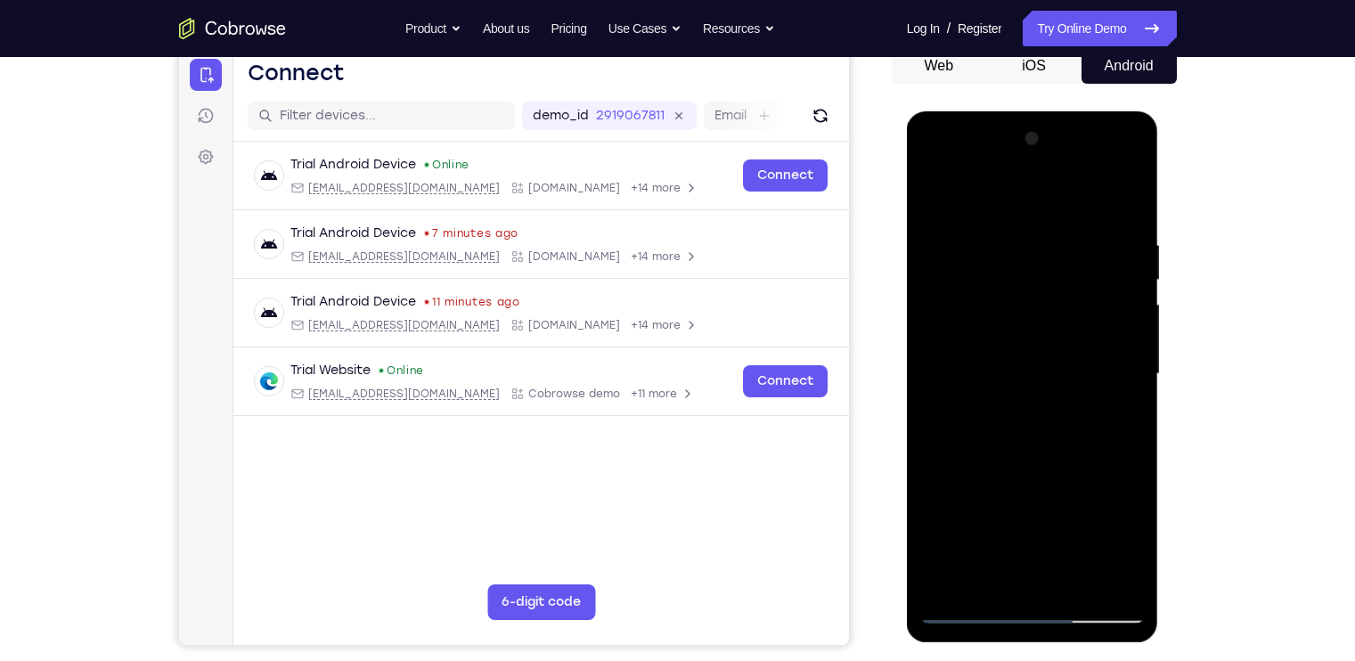
click at [931, 438] on div at bounding box center [1033, 374] width 225 height 499
drag, startPoint x: 1006, startPoint y: 479, endPoint x: 1018, endPoint y: 421, distance: 59.9
click at [1018, 421] on div at bounding box center [1033, 374] width 225 height 499
drag, startPoint x: 1062, startPoint y: 463, endPoint x: 1102, endPoint y: 289, distance: 179.2
click at [1102, 289] on div at bounding box center [1033, 374] width 225 height 499
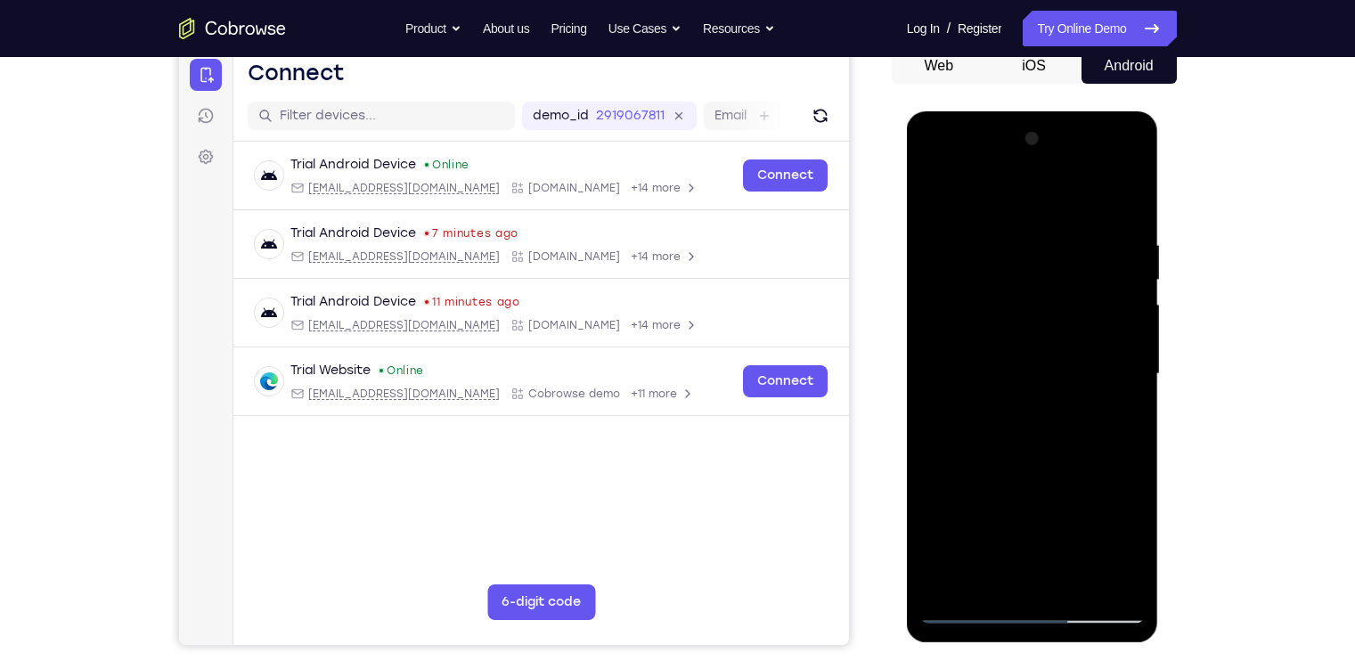
drag, startPoint x: 1077, startPoint y: 271, endPoint x: 1051, endPoint y: 594, distance: 323.6
click at [1051, 594] on div at bounding box center [1033, 374] width 225 height 499
click at [1003, 229] on div at bounding box center [1033, 374] width 225 height 499
click at [1111, 376] on div at bounding box center [1033, 374] width 225 height 499
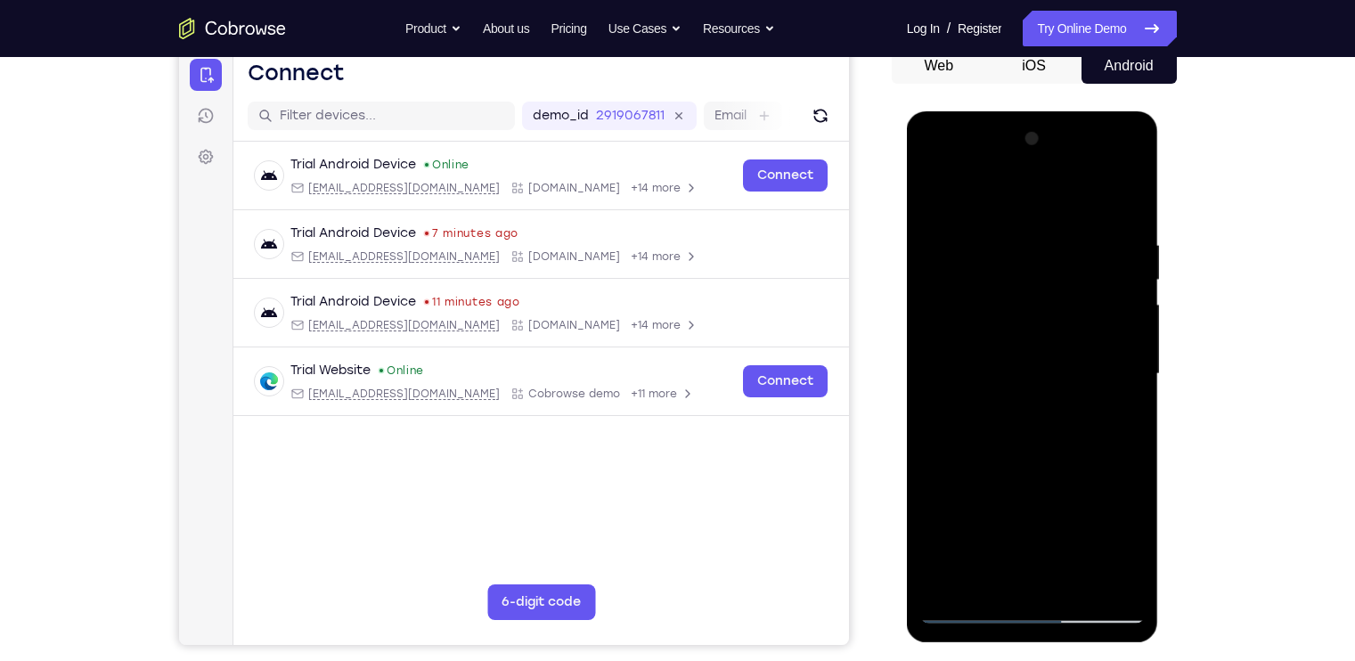
click at [1111, 376] on div at bounding box center [1033, 374] width 225 height 499
drag, startPoint x: 1111, startPoint y: 376, endPoint x: 960, endPoint y: 369, distance: 151.7
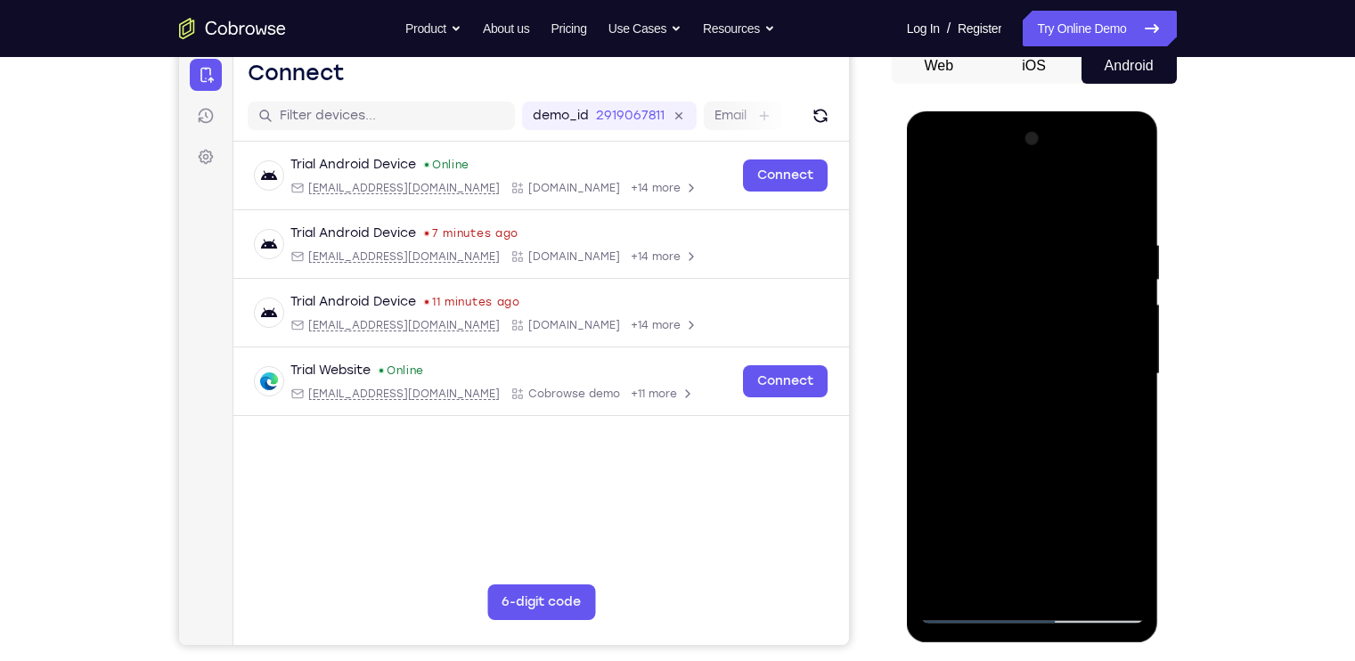
click at [960, 369] on div at bounding box center [1033, 374] width 225 height 499
click at [1112, 336] on div at bounding box center [1033, 374] width 225 height 499
drag, startPoint x: 1111, startPoint y: 336, endPoint x: 957, endPoint y: 362, distance: 156.3
click at [957, 362] on div at bounding box center [1033, 374] width 225 height 499
click at [1119, 356] on div at bounding box center [1033, 374] width 225 height 499
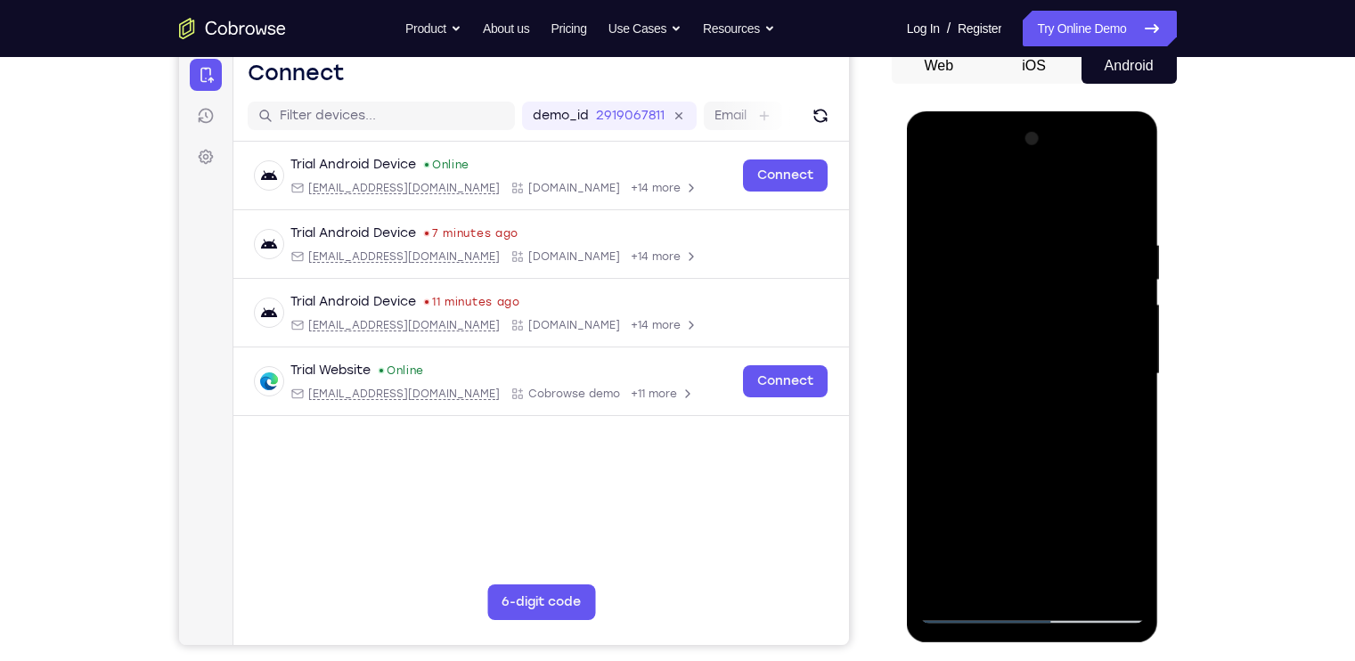
click at [1119, 356] on div at bounding box center [1033, 374] width 225 height 499
click at [1123, 204] on div at bounding box center [1033, 374] width 225 height 499
click at [1076, 585] on div at bounding box center [1033, 374] width 225 height 499
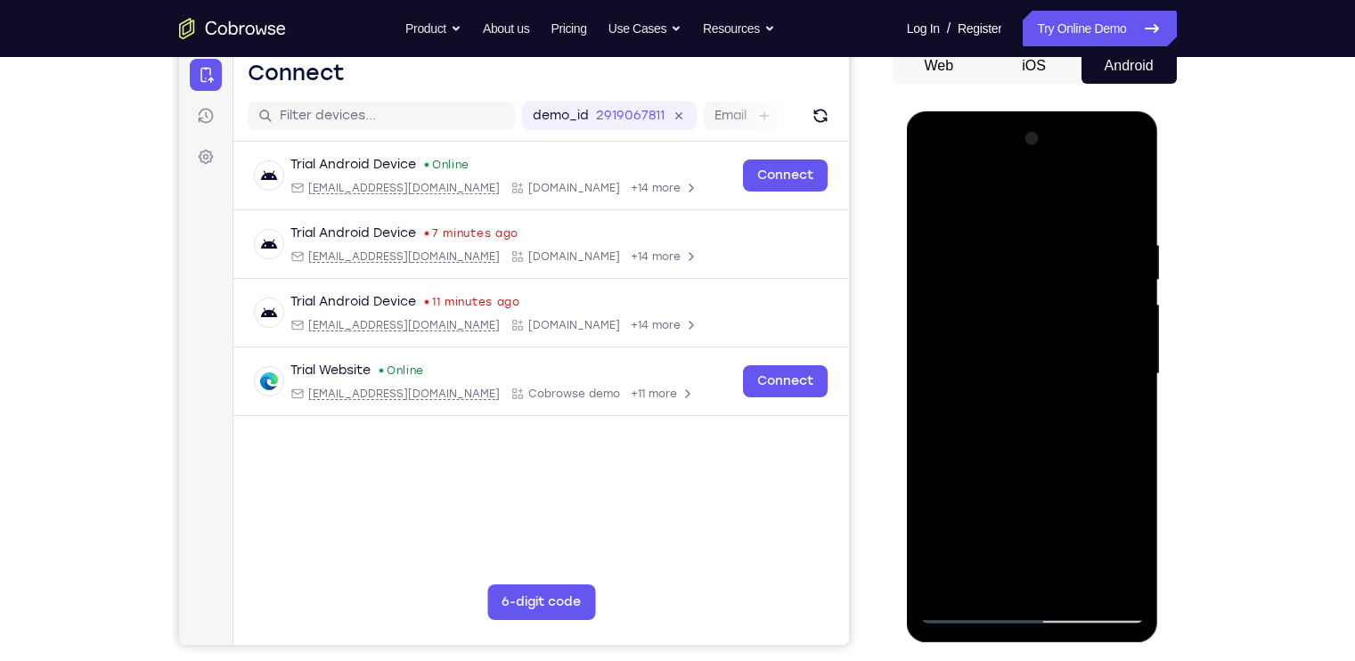
click at [1009, 324] on div at bounding box center [1033, 374] width 225 height 499
click at [940, 201] on div at bounding box center [1033, 374] width 225 height 499
click at [941, 195] on div at bounding box center [1033, 374] width 225 height 499
drag, startPoint x: 1043, startPoint y: 266, endPoint x: 1052, endPoint y: 475, distance: 208.7
click at [1052, 475] on div at bounding box center [1033, 374] width 225 height 499
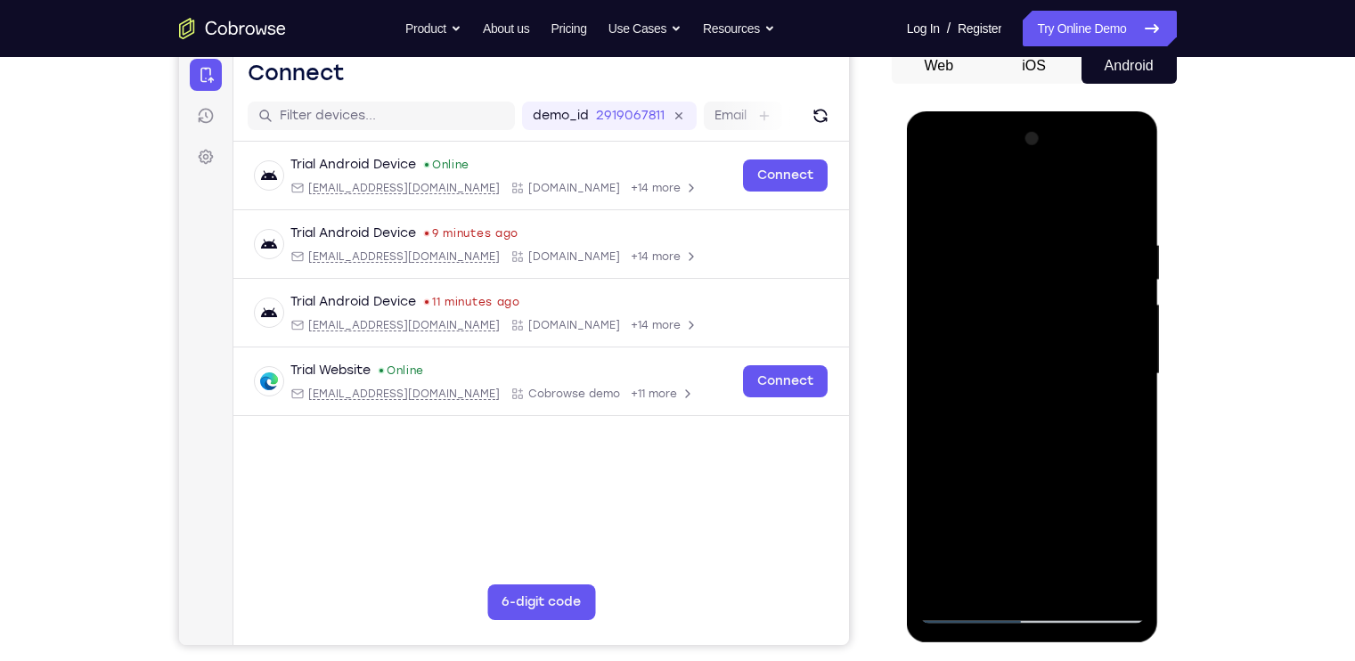
click at [998, 229] on div at bounding box center [1033, 374] width 225 height 499
click at [1116, 347] on div at bounding box center [1033, 374] width 225 height 499
drag, startPoint x: 1116, startPoint y: 347, endPoint x: 967, endPoint y: 373, distance: 151.1
click at [967, 373] on div at bounding box center [1033, 374] width 225 height 499
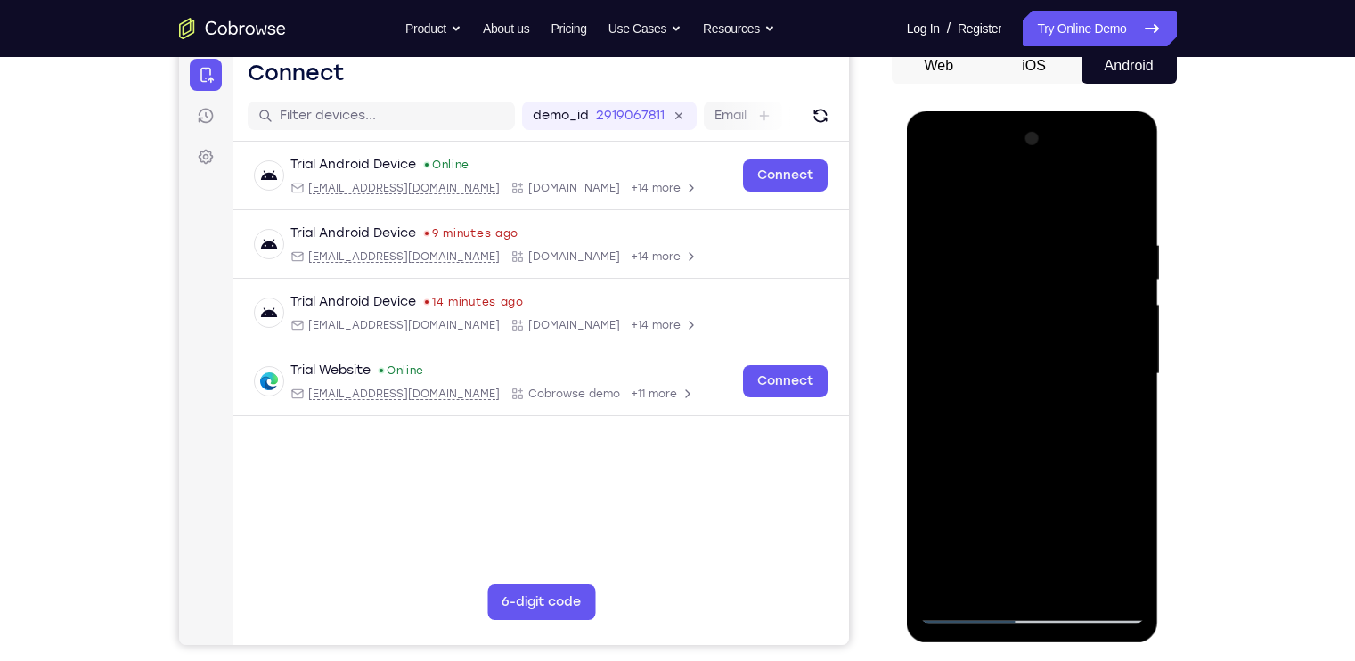
click at [1109, 349] on div at bounding box center [1033, 374] width 225 height 499
click at [1118, 296] on div at bounding box center [1033, 374] width 225 height 499
drag, startPoint x: 1118, startPoint y: 296, endPoint x: 991, endPoint y: 329, distance: 131.6
click at [991, 329] on div at bounding box center [1033, 374] width 225 height 499
click at [1126, 202] on div at bounding box center [1033, 374] width 225 height 499
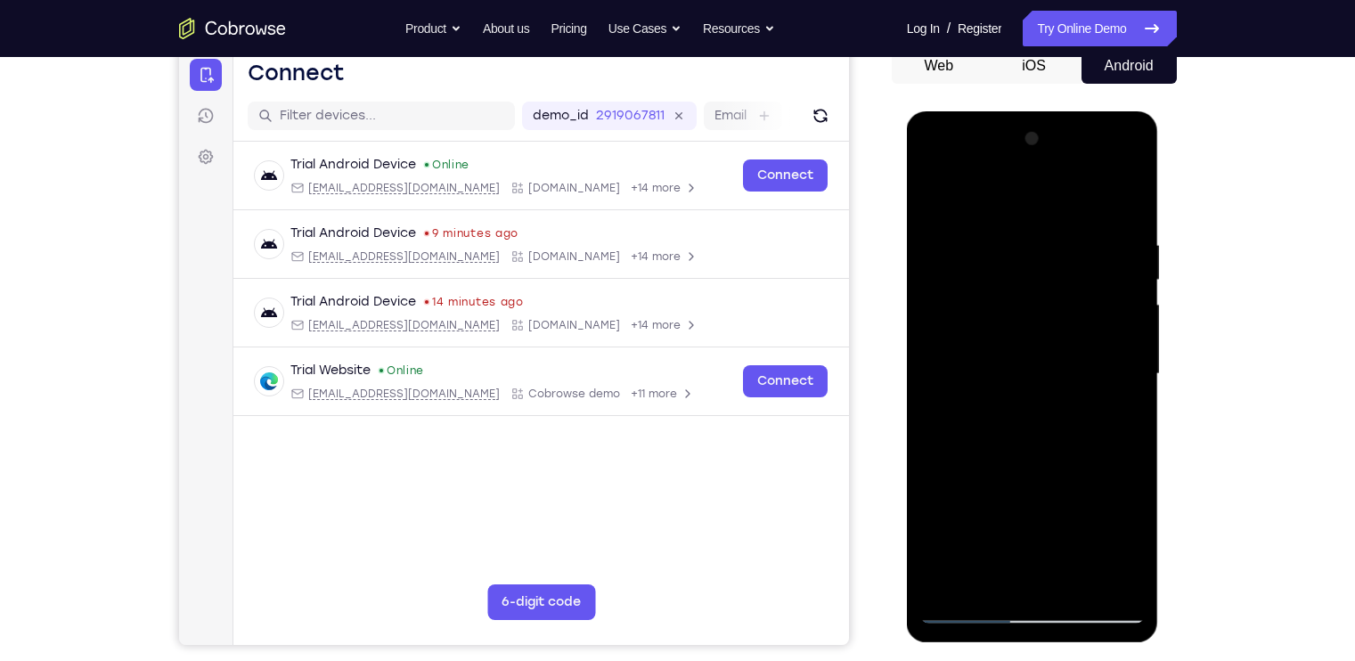
drag, startPoint x: 1050, startPoint y: 283, endPoint x: 1181, endPoint y: 649, distance: 388.1
click at [1161, 646] on html "Online web based iOS Simulators and Android Emulators. Run iPhone, iPad, Mobile…" at bounding box center [1034, 378] width 254 height 535
click at [1082, 465] on div at bounding box center [1033, 374] width 225 height 499
click at [1126, 458] on div at bounding box center [1033, 374] width 225 height 499
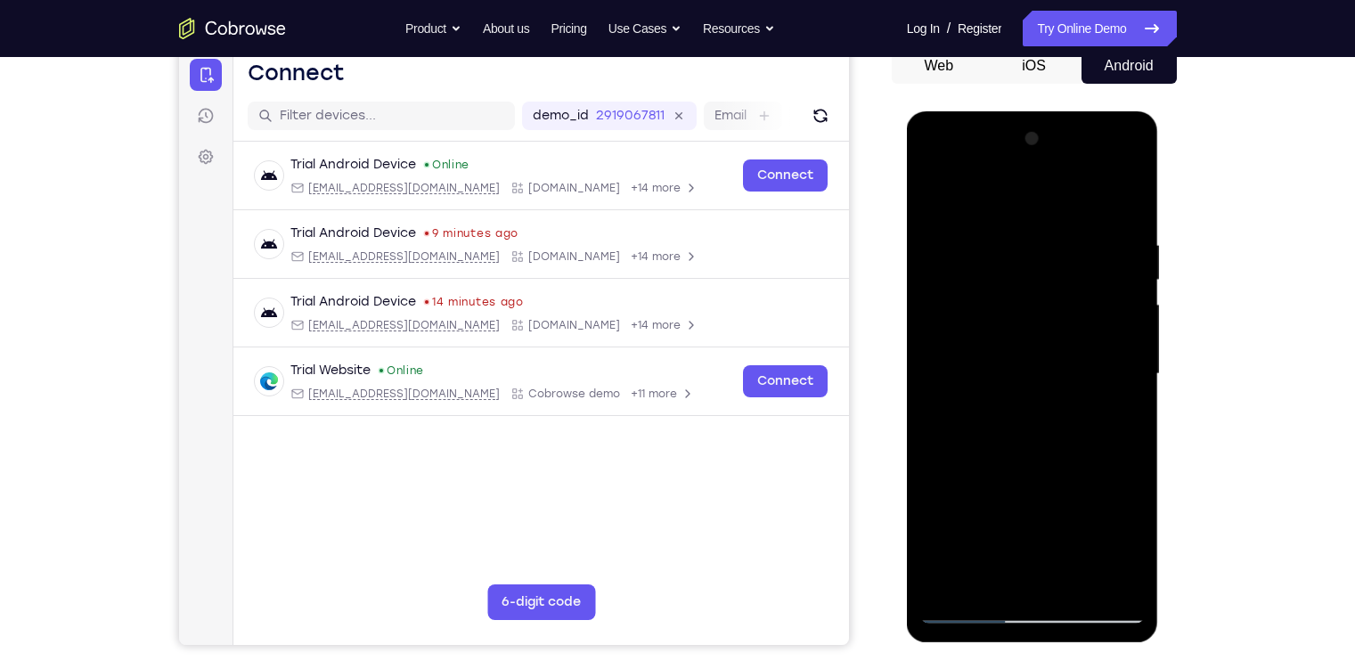
click at [1126, 458] on div at bounding box center [1033, 374] width 225 height 499
drag, startPoint x: 1068, startPoint y: 480, endPoint x: 1074, endPoint y: 269, distance: 211.3
click at [1074, 269] on div at bounding box center [1033, 374] width 225 height 499
click at [1077, 583] on div at bounding box center [1033, 374] width 225 height 499
click at [1050, 333] on div at bounding box center [1033, 374] width 225 height 499
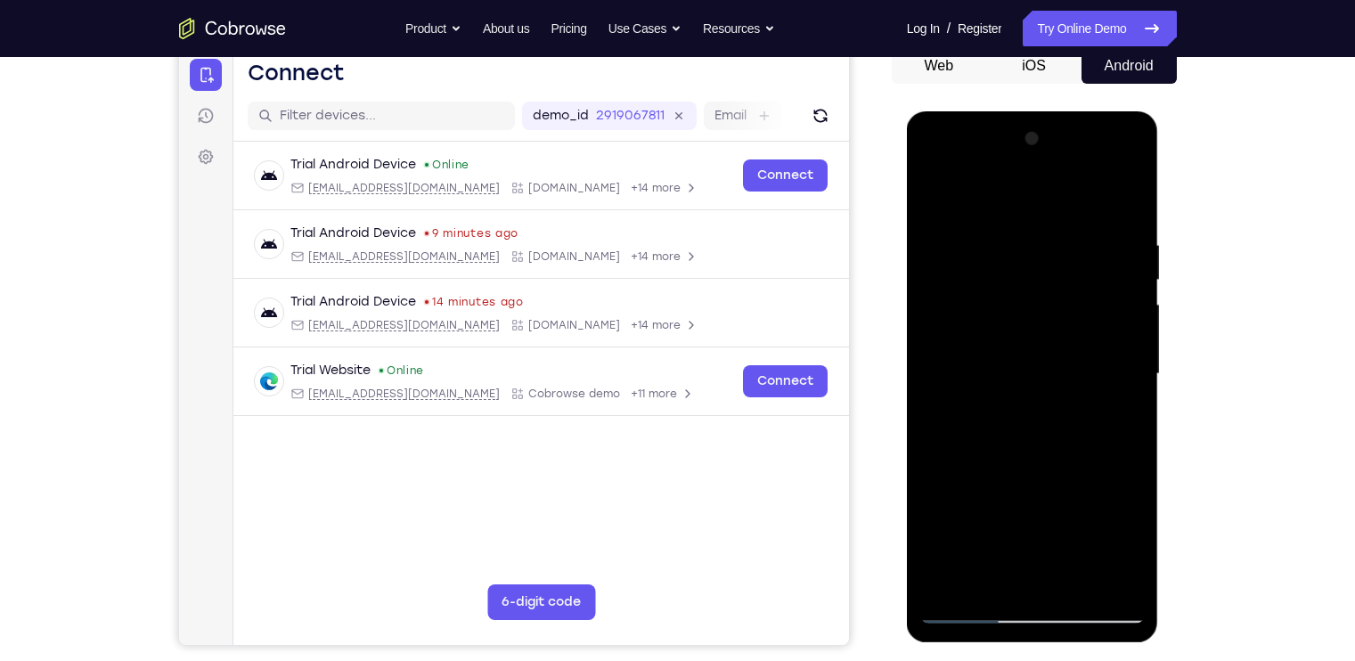
click at [936, 198] on div at bounding box center [1033, 374] width 225 height 499
drag, startPoint x: 1019, startPoint y: 477, endPoint x: 1028, endPoint y: 341, distance: 135.7
click at [1028, 341] on div at bounding box center [1033, 374] width 225 height 499
drag, startPoint x: 1020, startPoint y: 532, endPoint x: 1032, endPoint y: 369, distance: 163.5
click at [1032, 369] on div at bounding box center [1033, 374] width 225 height 499
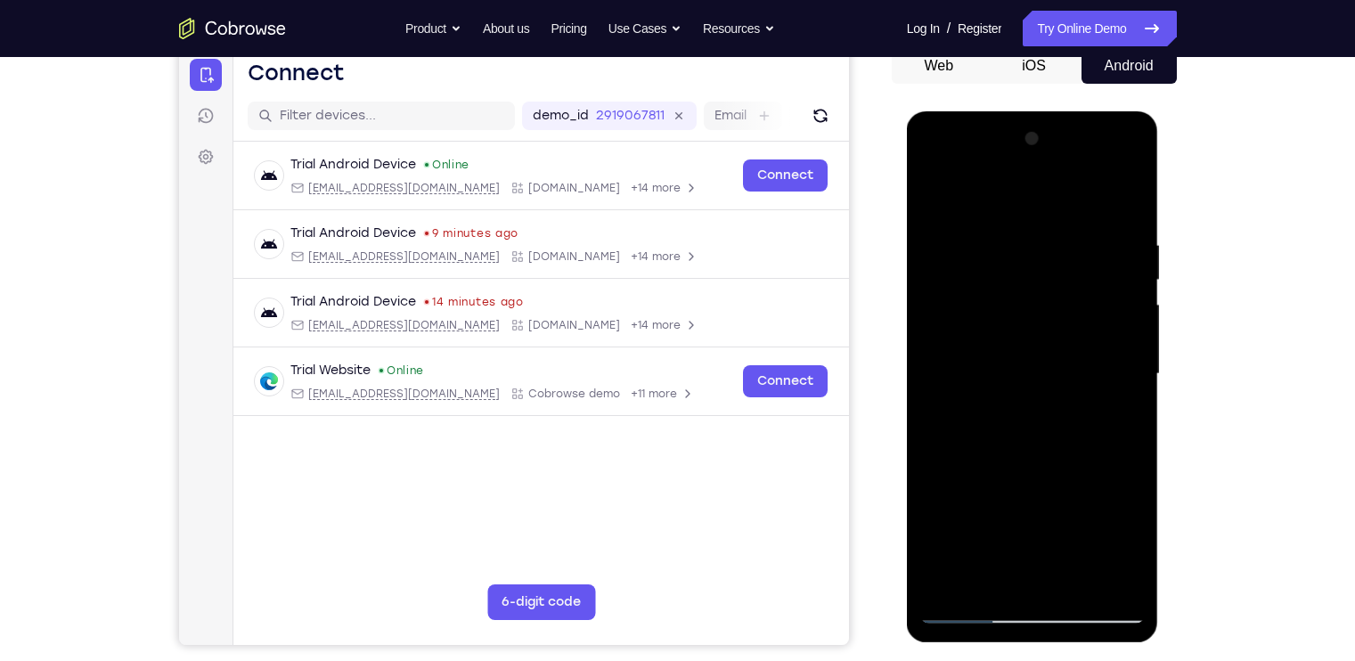
drag, startPoint x: 1029, startPoint y: 372, endPoint x: 1044, endPoint y: 597, distance: 225.9
click at [1044, 597] on div at bounding box center [1033, 374] width 225 height 499
drag, startPoint x: 1011, startPoint y: 327, endPoint x: 1021, endPoint y: 556, distance: 229.3
click at [1021, 556] on div at bounding box center [1033, 374] width 225 height 499
click at [945, 195] on div at bounding box center [1033, 374] width 225 height 499
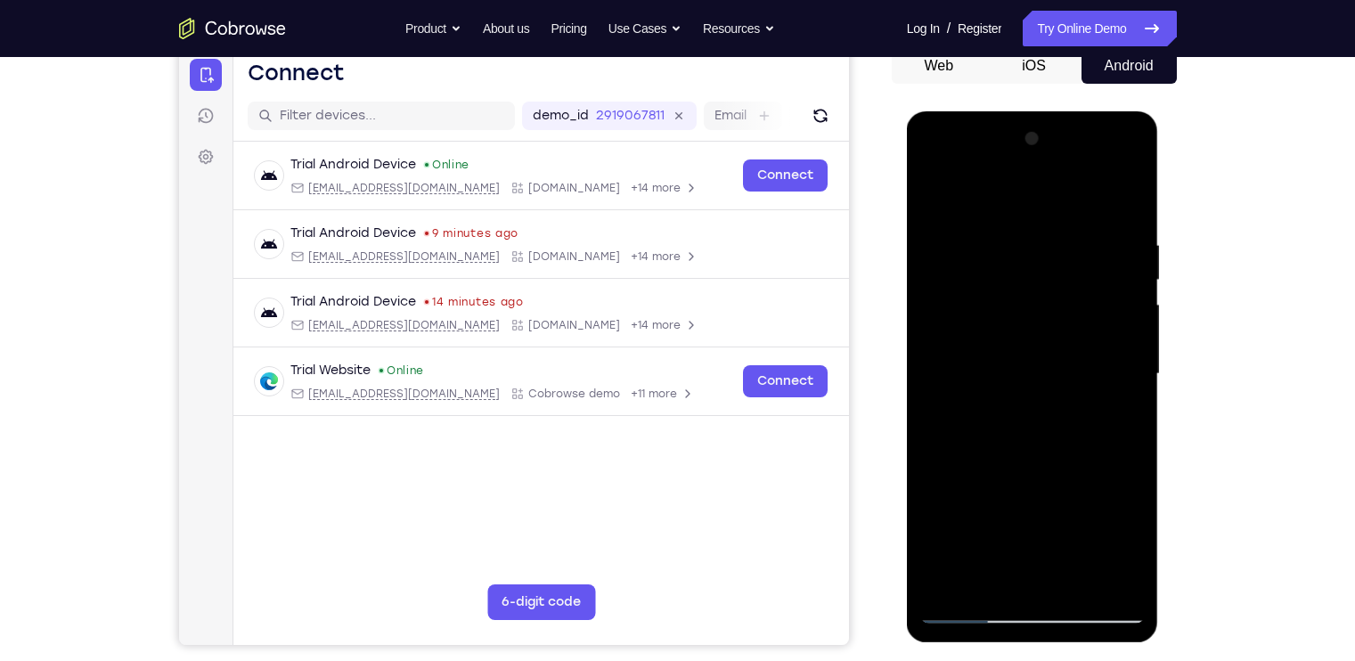
drag, startPoint x: 1017, startPoint y: 306, endPoint x: 1038, endPoint y: 515, distance: 210.5
click at [1038, 515] on div at bounding box center [1033, 374] width 225 height 499
drag, startPoint x: 1047, startPoint y: 271, endPoint x: 1045, endPoint y: 485, distance: 213.9
click at [1045, 485] on div at bounding box center [1033, 374] width 225 height 499
drag, startPoint x: 1065, startPoint y: 448, endPoint x: 1077, endPoint y: 325, distance: 123.5
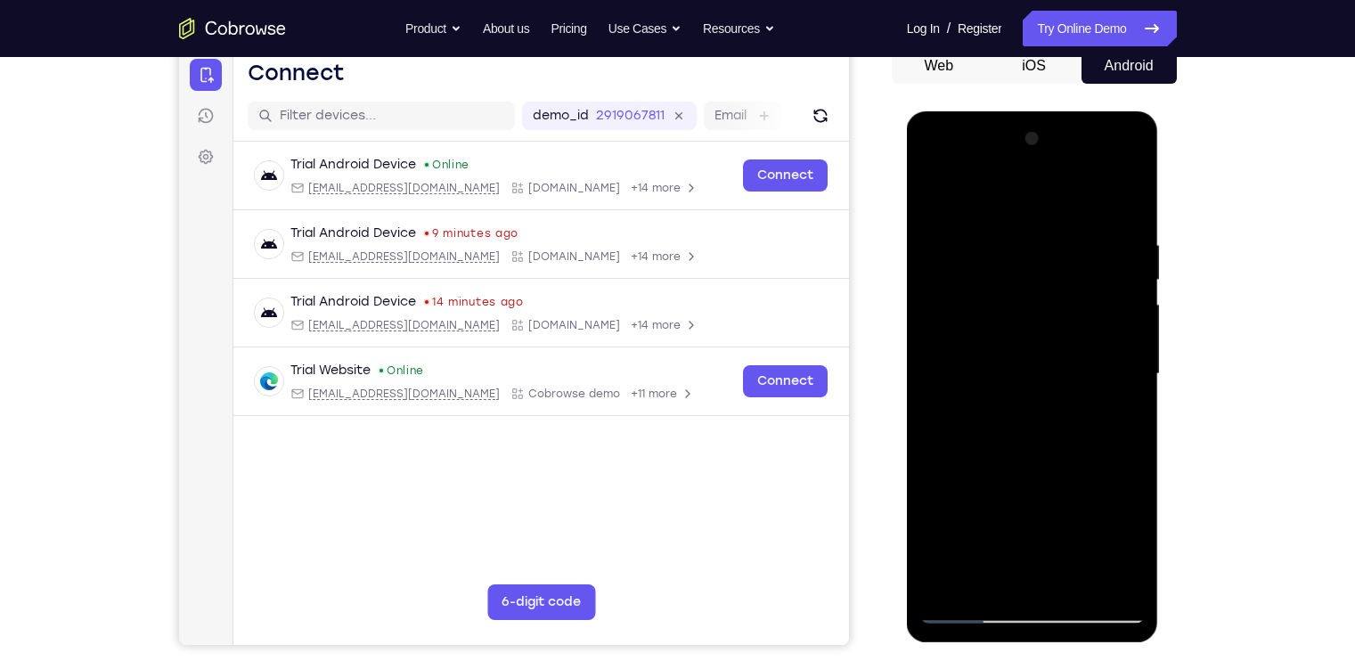
click at [1077, 325] on div at bounding box center [1033, 374] width 225 height 499
click at [1080, 590] on div at bounding box center [1033, 374] width 225 height 499
click at [936, 201] on div at bounding box center [1033, 374] width 225 height 499
click at [1069, 580] on div at bounding box center [1033, 374] width 225 height 499
click at [945, 192] on div at bounding box center [1033, 374] width 225 height 499
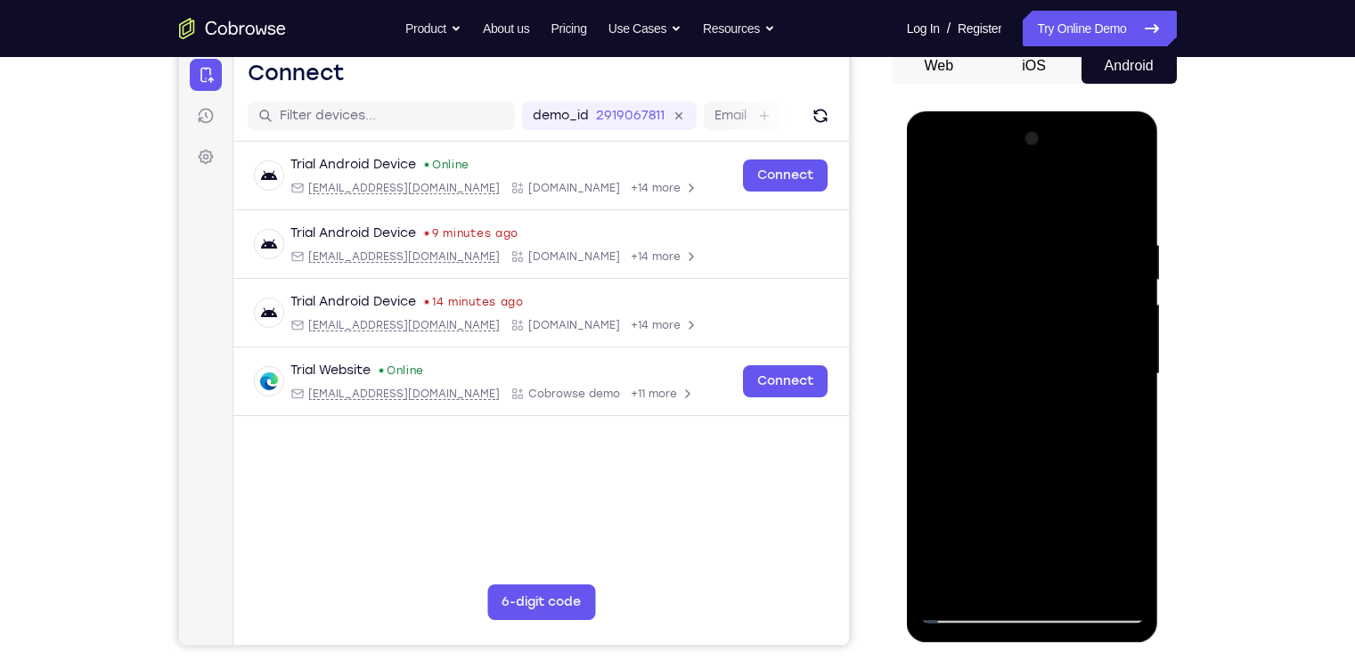
click at [945, 192] on div at bounding box center [1033, 374] width 225 height 499
click at [1069, 324] on div at bounding box center [1033, 374] width 225 height 499
drag, startPoint x: 1069, startPoint y: 323, endPoint x: 1072, endPoint y: 536, distance: 213.0
click at [1072, 536] on div at bounding box center [1033, 374] width 225 height 499
click at [1007, 227] on div at bounding box center [1033, 374] width 225 height 499
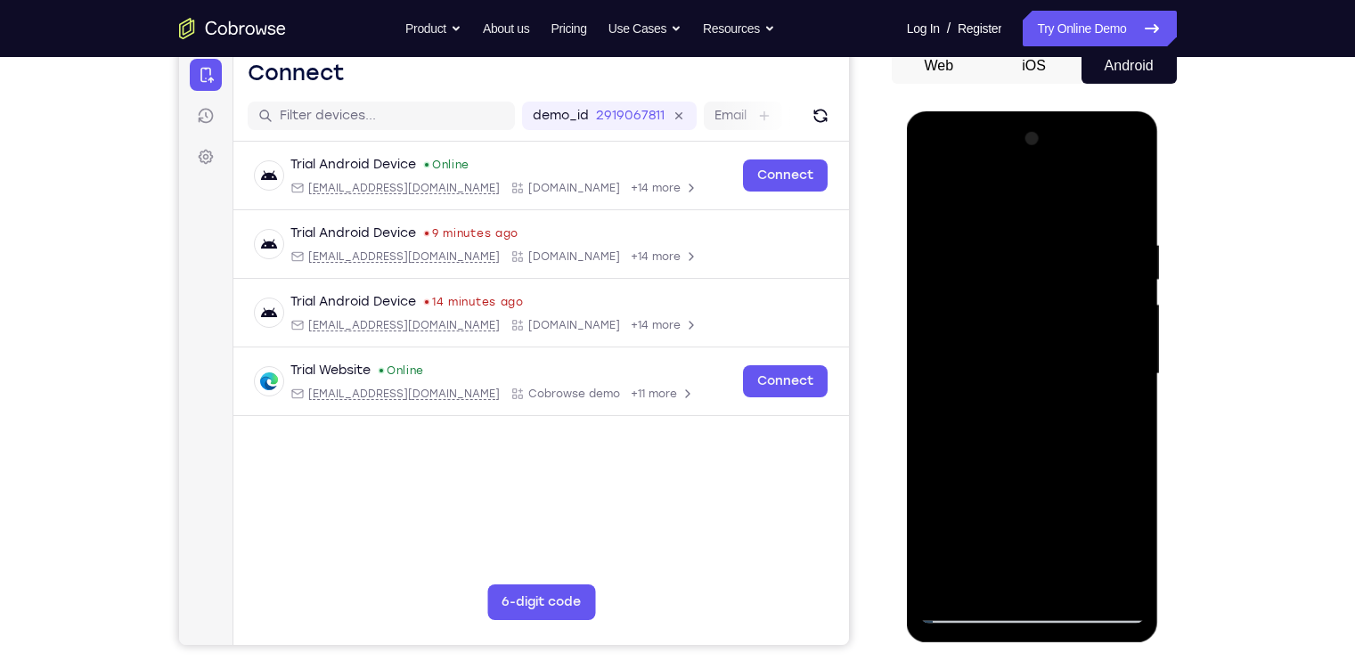
click at [1123, 360] on div at bounding box center [1033, 374] width 225 height 499
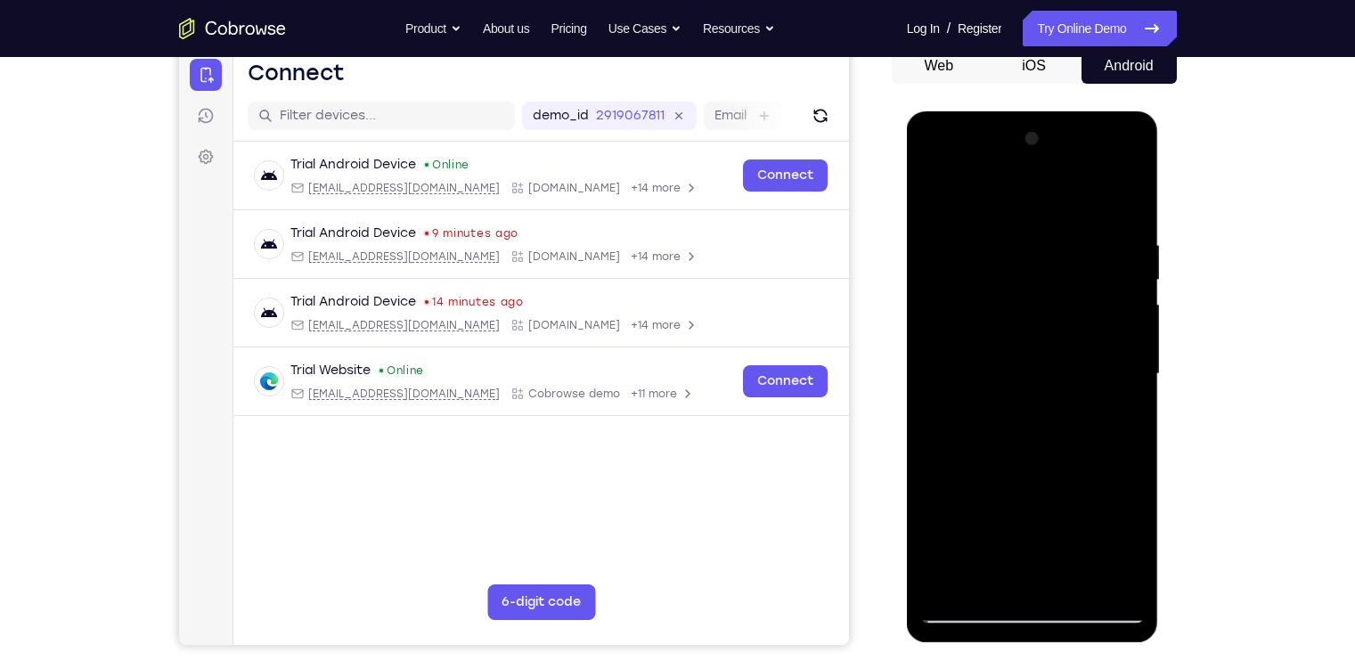
drag, startPoint x: 1123, startPoint y: 359, endPoint x: 967, endPoint y: 364, distance: 156.0
click at [967, 364] on div at bounding box center [1033, 374] width 225 height 499
click at [1132, 200] on div at bounding box center [1033, 374] width 225 height 499
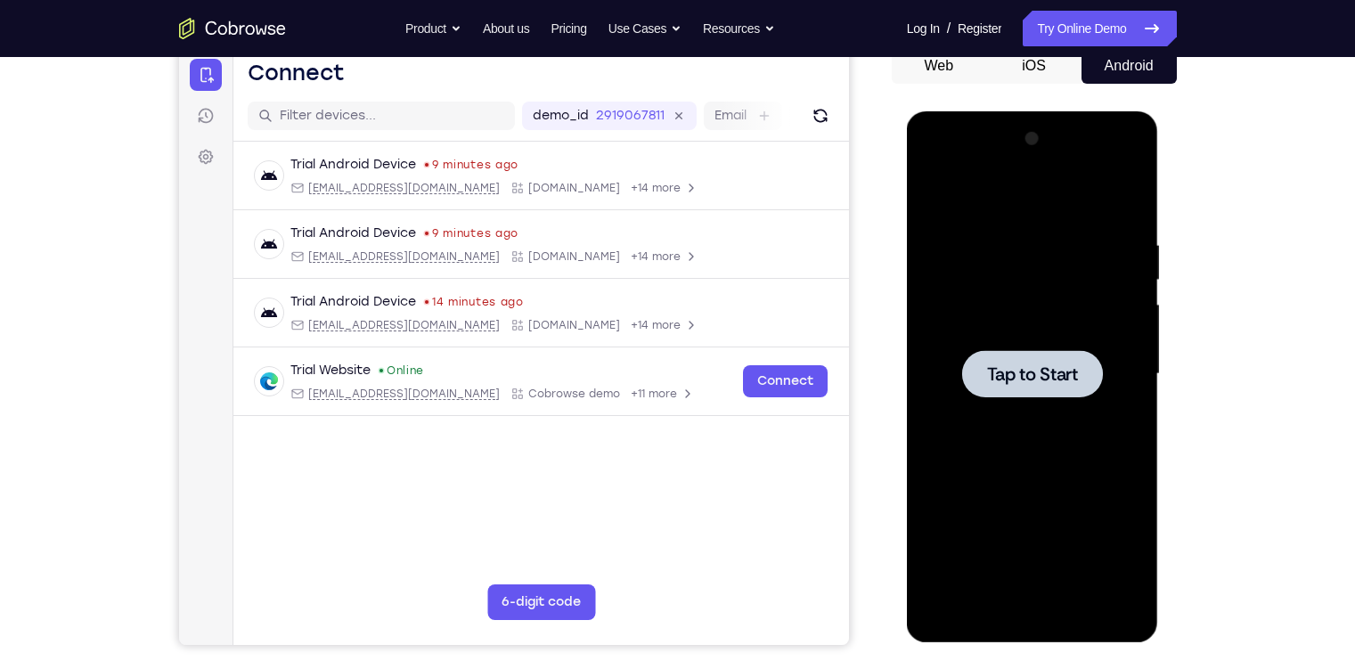
click at [1025, 326] on div at bounding box center [1033, 374] width 225 height 499
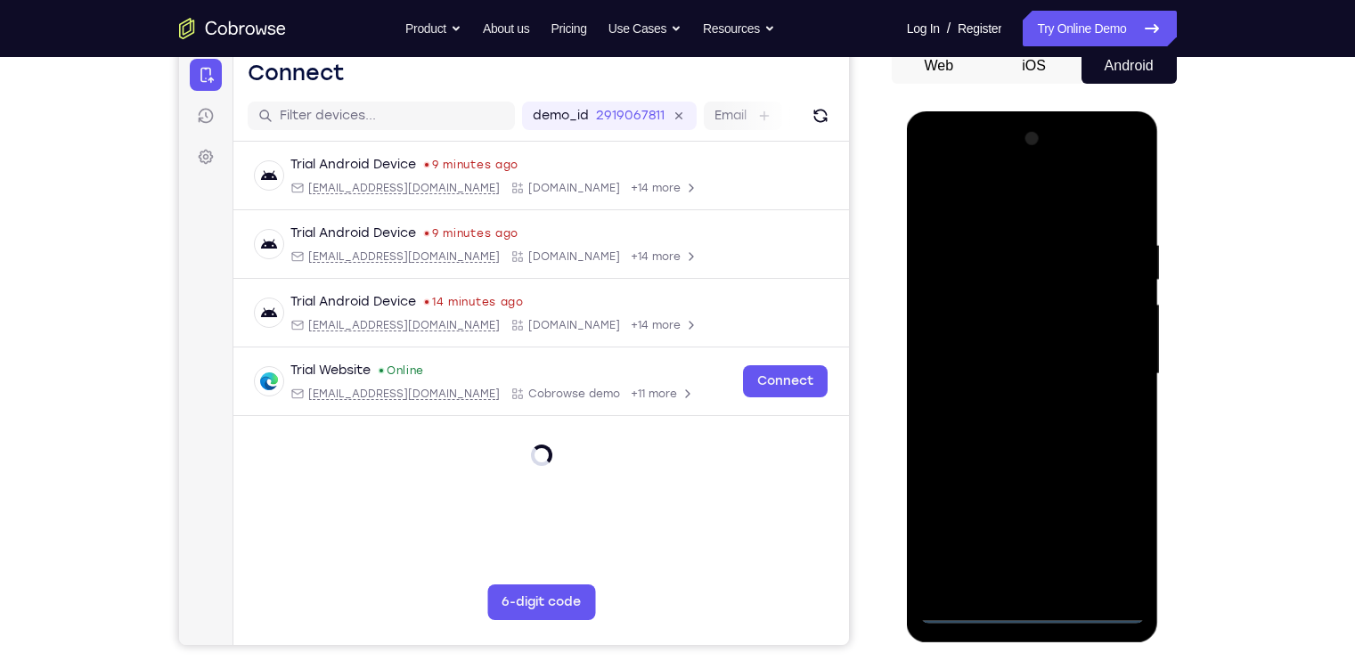
click at [1039, 609] on div at bounding box center [1033, 374] width 225 height 499
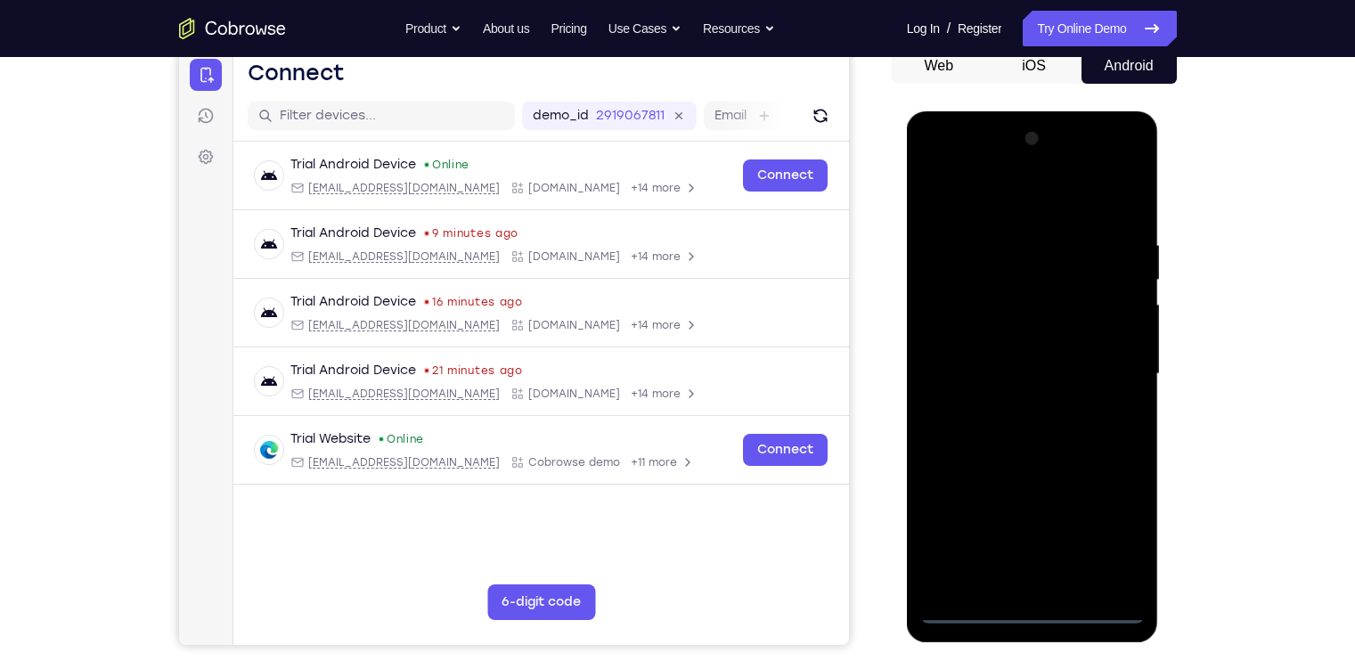
click at [1112, 529] on div at bounding box center [1033, 374] width 225 height 499
click at [966, 164] on div at bounding box center [1033, 374] width 225 height 499
click at [1116, 373] on div at bounding box center [1033, 374] width 225 height 499
click at [1016, 520] on div at bounding box center [1033, 374] width 225 height 499
click at [1017, 409] on div at bounding box center [1033, 374] width 225 height 499
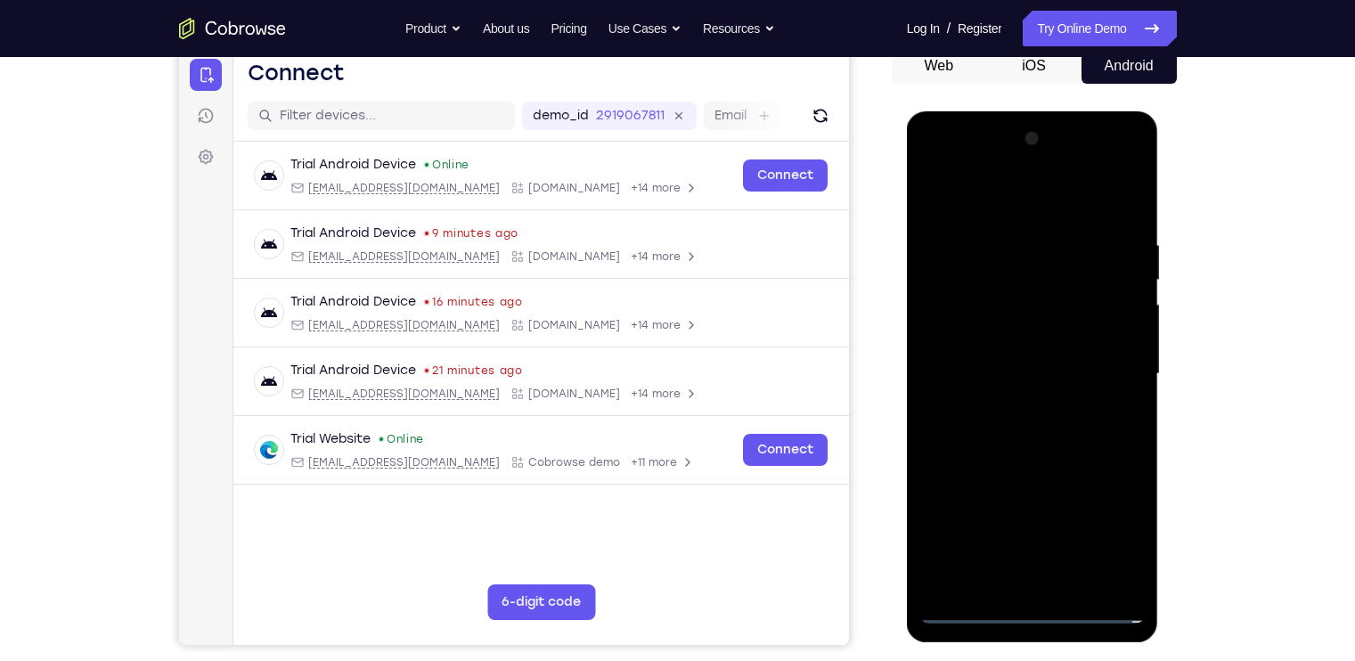
click at [1007, 339] on div at bounding box center [1033, 374] width 225 height 499
click at [1001, 356] on div at bounding box center [1033, 374] width 225 height 499
click at [1025, 406] on div at bounding box center [1033, 374] width 225 height 499
drag, startPoint x: 1027, startPoint y: 211, endPoint x: 1033, endPoint y: 164, distance: 47.6
click at [1033, 164] on div at bounding box center [1033, 374] width 225 height 499
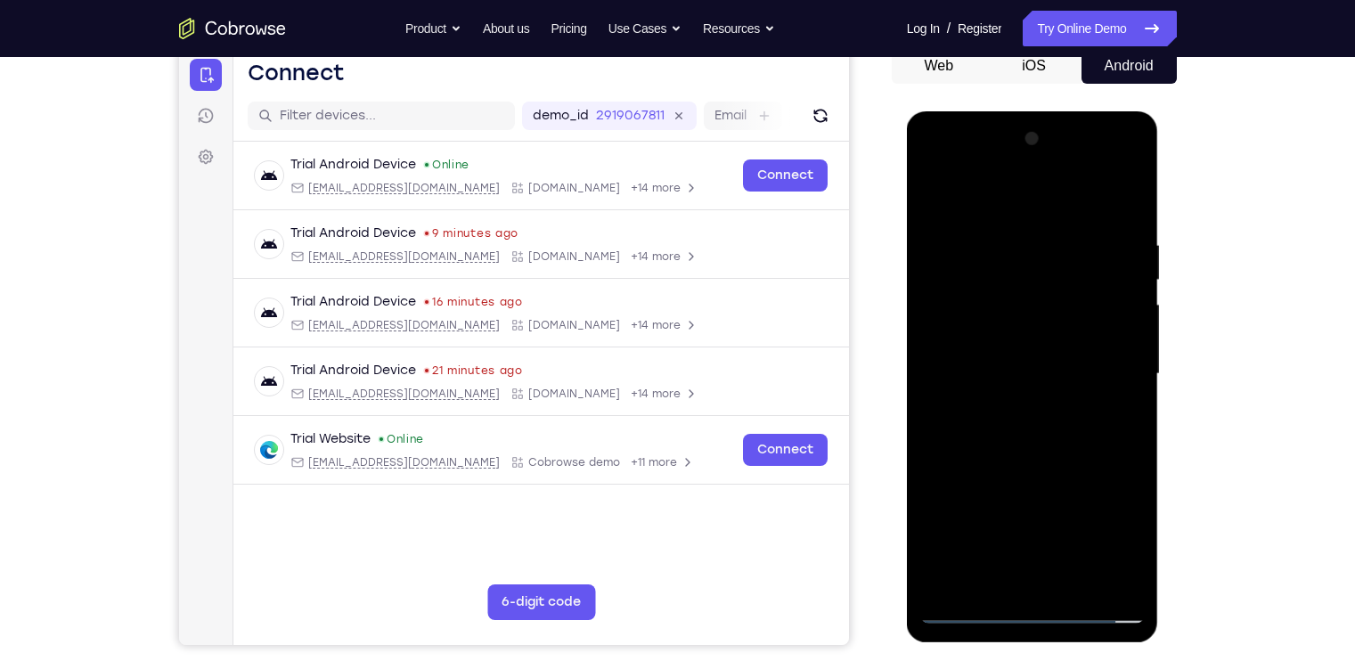
click at [1016, 402] on div at bounding box center [1033, 374] width 225 height 499
click at [1035, 340] on div at bounding box center [1033, 374] width 225 height 499
click at [1002, 364] on div at bounding box center [1033, 374] width 225 height 499
click at [1033, 396] on div at bounding box center [1033, 374] width 225 height 499
click at [1023, 415] on div at bounding box center [1033, 374] width 225 height 499
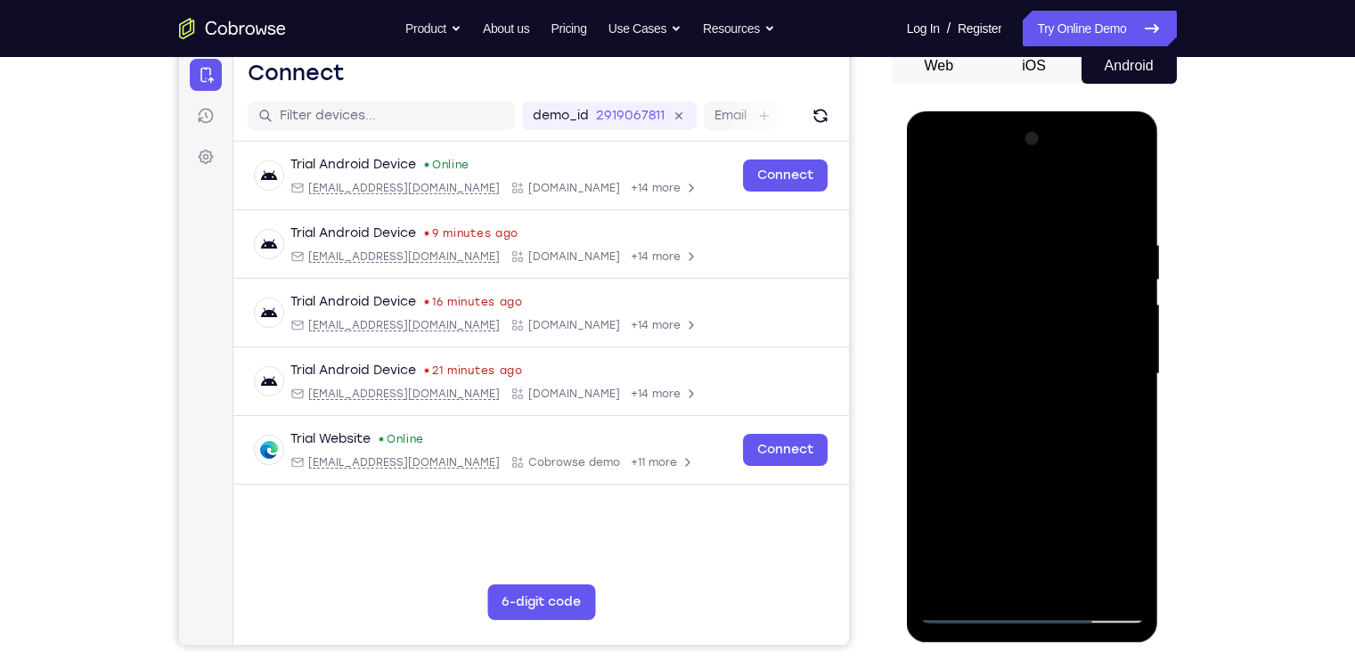
click at [1039, 330] on div at bounding box center [1033, 374] width 225 height 499
click at [1077, 585] on div at bounding box center [1033, 374] width 225 height 499
click at [1027, 469] on div at bounding box center [1033, 374] width 225 height 499
click at [943, 191] on div at bounding box center [1033, 374] width 225 height 499
click at [964, 192] on div at bounding box center [1033, 374] width 225 height 499
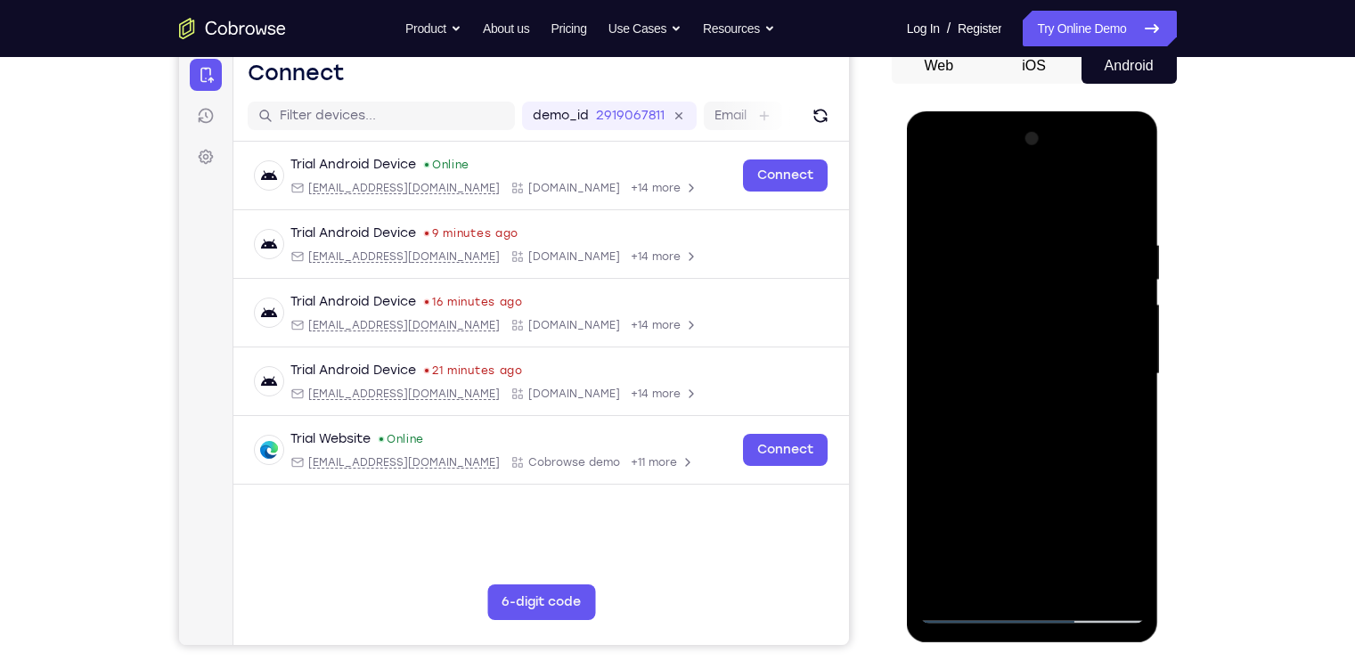
click at [1034, 286] on div at bounding box center [1033, 374] width 225 height 499
